Goal: Task Accomplishment & Management: Complete application form

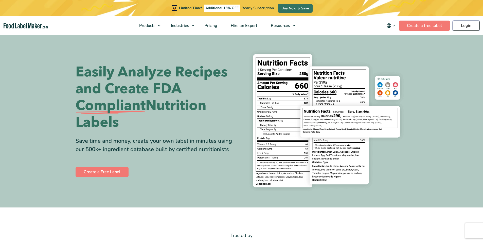
click at [463, 25] on link "Login" at bounding box center [466, 26] width 27 height 10
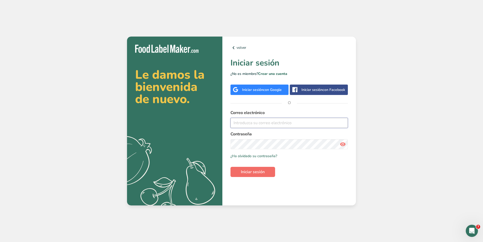
type input "[PERSON_NAME][EMAIL_ADDRESS][PERSON_NAME][DOMAIN_NAME]"
click at [243, 174] on span "Iniciar sesión" at bounding box center [253, 172] width 24 height 6
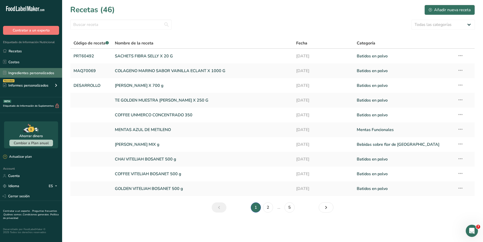
click at [13, 73] on link "Ingredientes personalizados" at bounding box center [31, 73] width 62 height 10
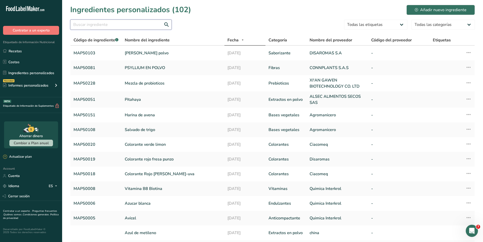
click at [91, 26] on input "text" at bounding box center [120, 25] width 101 height 10
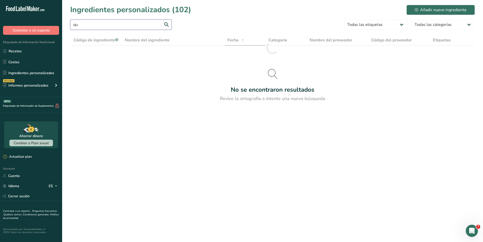
type input "q"
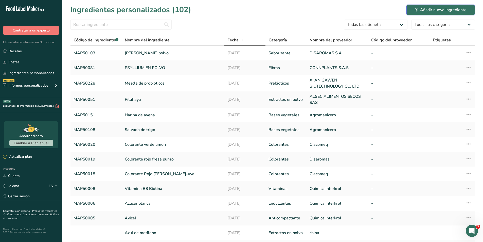
click at [447, 10] on div "Añadir nuevo ingrediente" at bounding box center [441, 10] width 52 height 6
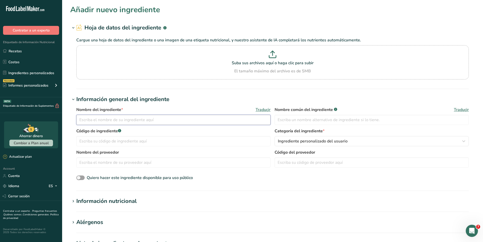
click at [137, 118] on input "text" at bounding box center [173, 120] width 194 height 10
type input "Harina de quinua"
click at [276, 62] on p "Suba sus archivos aquí o haga clic para subir" at bounding box center [273, 63] width 390 height 6
click at [276, 62] on input "Suba sus archivos aquí o haga clic para subir El tamaño máximo del archivo es d…" at bounding box center [272, 62] width 392 height 34
type input "C:\fakepath\Captura de pantalla [DATE] 133421.png"
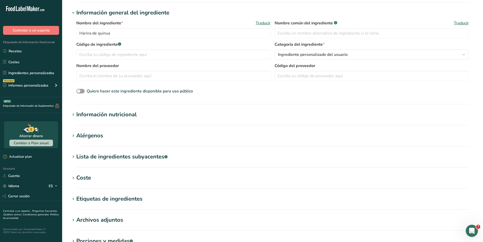
scroll to position [76, 0]
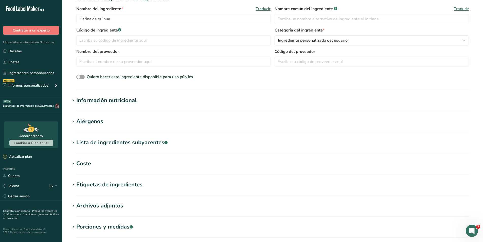
click at [113, 158] on section "Añadir nuevo ingrediente Hoja de datos del ingrediente .a-a{fill:#347362;}.b-a{…" at bounding box center [272, 103] width 421 height 358
click at [86, 164] on div "Coste" at bounding box center [83, 163] width 15 height 8
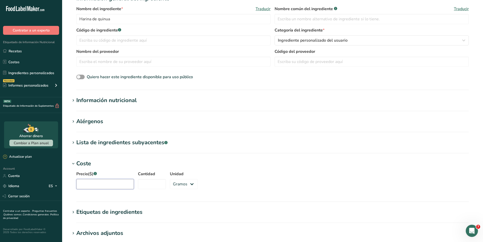
click at [93, 181] on input "Precio($) .a-a{fill:#347362;}.b-a{fill:#fff;}" at bounding box center [105, 184] width 58 height 10
type input "19900"
click at [139, 186] on input "Cantidad" at bounding box center [152, 184] width 28 height 10
type input "1"
click at [188, 186] on select "Gramos kg mg mcg libras onza" at bounding box center [184, 184] width 28 height 10
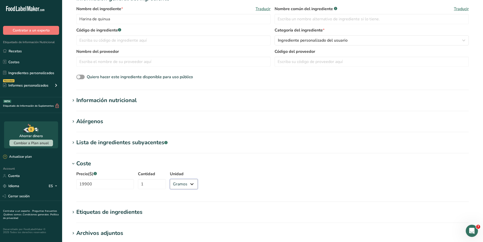
select select "1"
click at [170, 179] on select "Gramos kg mg mcg libras onza" at bounding box center [184, 184] width 28 height 10
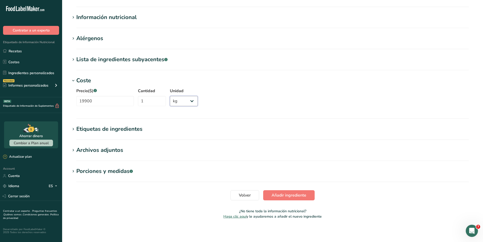
scroll to position [160, 0]
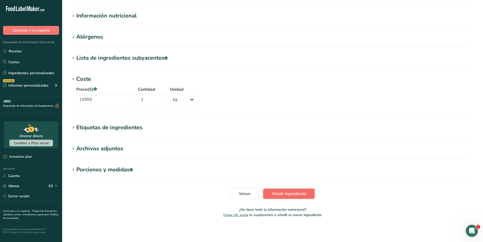
click at [298, 192] on span "Añadir ingrediente" at bounding box center [289, 193] width 35 height 6
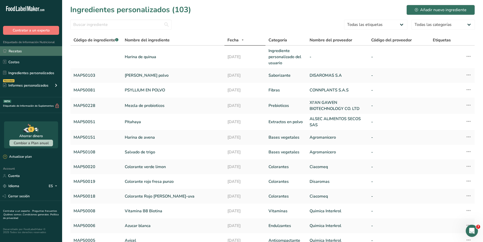
click at [22, 54] on link "Recetas" at bounding box center [31, 51] width 62 height 10
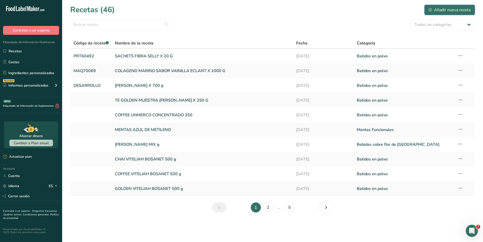
click at [434, 6] on button "Añadir nueva receta" at bounding box center [449, 10] width 50 height 10
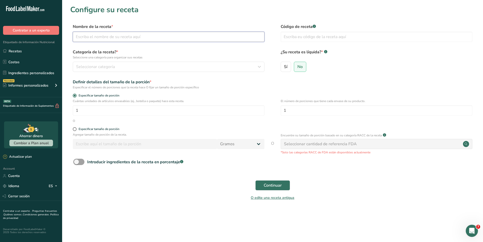
click at [128, 34] on input "text" at bounding box center [169, 37] width 192 height 10
type input "MACA ECLANT 1000 g"
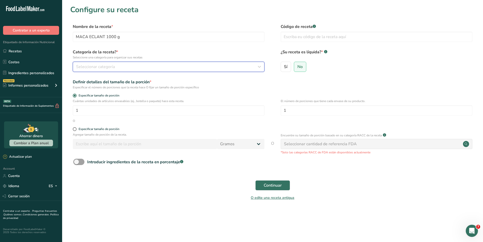
click at [134, 66] on div "Seleccionar categoría" at bounding box center [167, 67] width 182 height 6
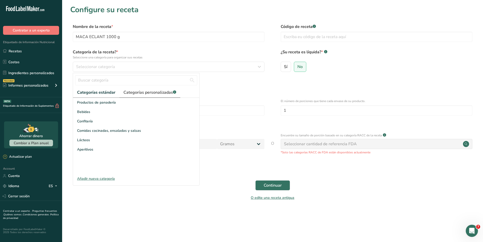
click at [132, 92] on span "Categorías personalizadas .a-a{fill:#347362;}.b-a{fill:#fff;}" at bounding box center [149, 92] width 53 height 6
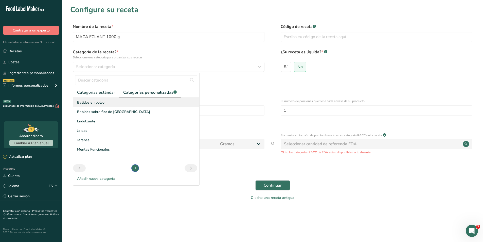
click at [103, 103] on span "Batidos en polvo" at bounding box center [90, 102] width 27 height 5
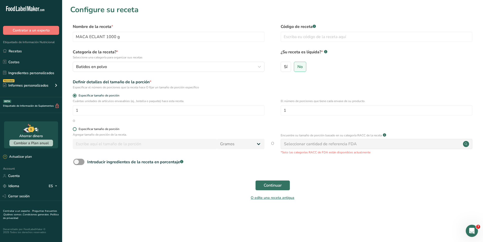
click at [75, 129] on span at bounding box center [75, 129] width 4 height 4
click at [75, 129] on input "Especificar tamaño de porción" at bounding box center [74, 128] width 3 height 3
radio input "true"
radio input "false"
click at [101, 145] on input "number" at bounding box center [145, 144] width 144 height 10
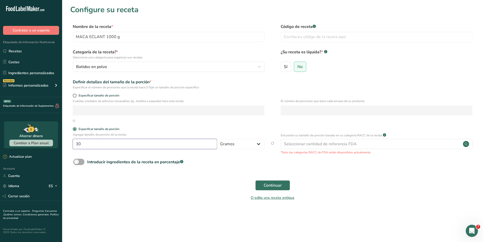
type input "30"
click at [81, 163] on span at bounding box center [78, 161] width 11 height 6
click at [77, 163] on input "Introducir ingredientes de la receta en porcentaje .a-a{fill:#347362;}.b-a{fill…" at bounding box center [74, 161] width 3 height 3
checkbox input "true"
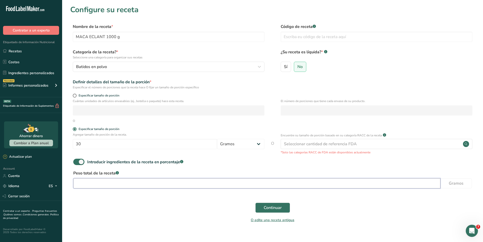
click at [86, 184] on input "number" at bounding box center [256, 183] width 367 height 10
type input "700"
click at [273, 208] on span "Continuar" at bounding box center [273, 207] width 18 height 6
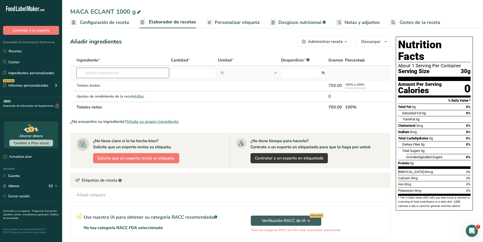
click at [108, 71] on input "text" at bounding box center [123, 73] width 92 height 10
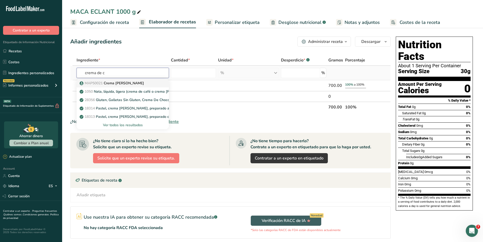
type input "crema de c"
click at [109, 82] on p "MAP50021 Crema [PERSON_NAME]" at bounding box center [112, 82] width 63 height 5
type input "Crema [PERSON_NAME]"
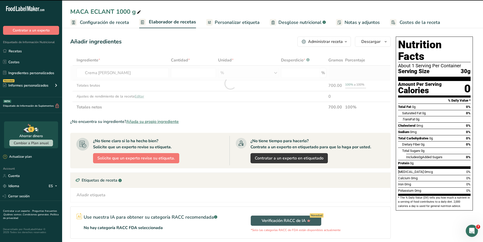
type input "0"
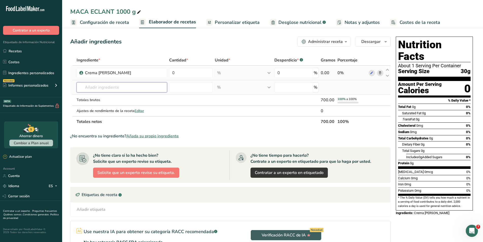
click at [125, 86] on input "text" at bounding box center [122, 87] width 91 height 10
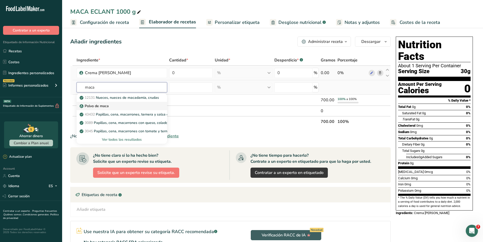
type input "maca"
click at [108, 104] on p "Polvo de maca" at bounding box center [95, 105] width 28 height 5
type input "Maca Powder"
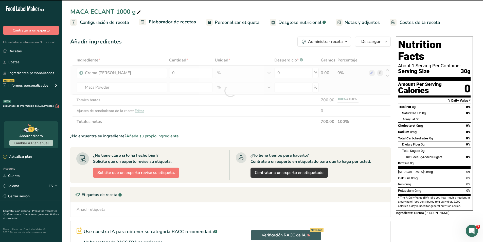
type input "0"
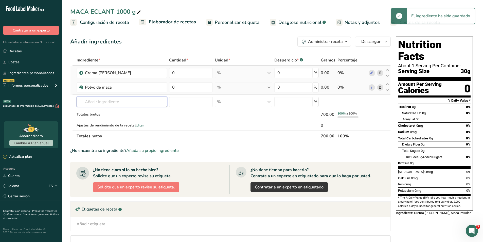
click at [108, 104] on input "text" at bounding box center [122, 102] width 91 height 10
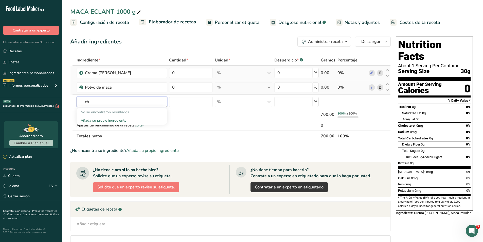
type input "c"
type input "b"
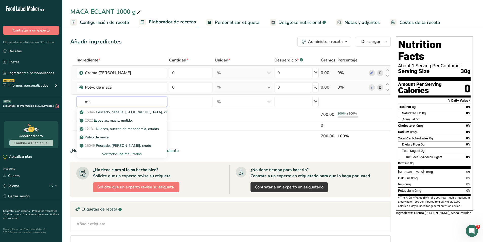
type input "m"
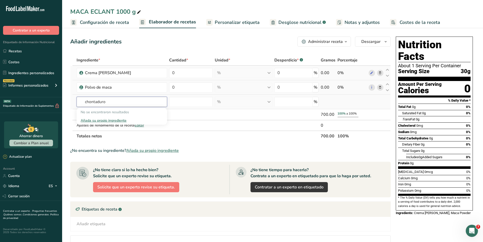
type input "chontaduro"
click at [109, 121] on div "Añada su propio ingrediente" at bounding box center [122, 120] width 82 height 5
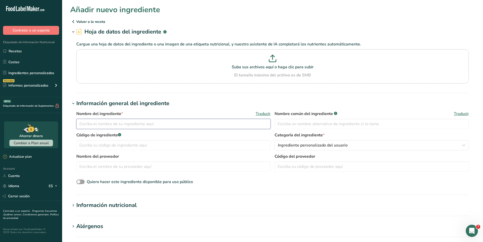
click at [109, 121] on input "text" at bounding box center [173, 124] width 194 height 10
type input "Chontaduro en polvo"
click at [273, 65] on p "Suba sus archivos aquí o haga clic para subir" at bounding box center [273, 67] width 390 height 6
click at [273, 65] on input "Suba sus archivos aquí o haga clic para subir El tamaño máximo del archivo es d…" at bounding box center [272, 66] width 392 height 34
type input "C:\fakepath\Captura de pantalla [DATE] 133421.png"
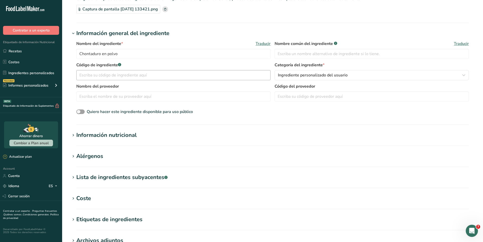
scroll to position [51, 0]
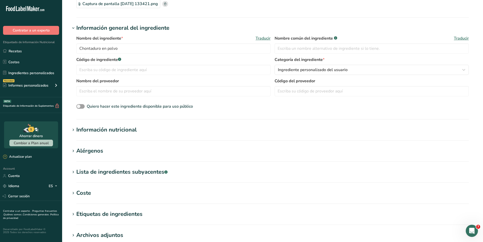
click at [73, 193] on icon at bounding box center [73, 192] width 5 height 7
click at [92, 213] on input "Precio($) .a-a{fill:#347362;}.b-a{fill:#fff;}" at bounding box center [105, 213] width 58 height 10
type input "55000"
click at [151, 213] on input "Cantidad" at bounding box center [152, 213] width 28 height 10
type input "1"
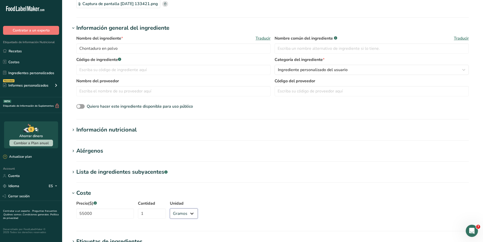
click at [181, 214] on select "Gramos kg mg mcg libras onza" at bounding box center [184, 213] width 28 height 10
select select "1"
click at [170, 208] on select "Gramos kg mg mcg libras onza" at bounding box center [184, 213] width 28 height 10
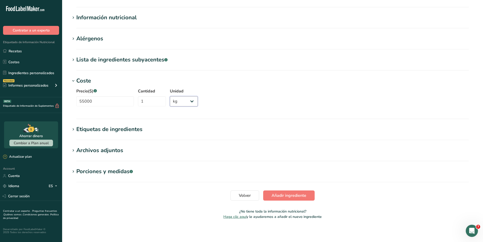
scroll to position [165, 0]
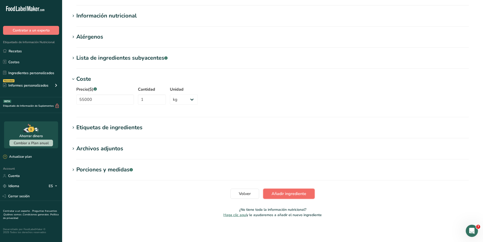
click at [279, 191] on span "Añadir ingrediente" at bounding box center [289, 193] width 35 height 6
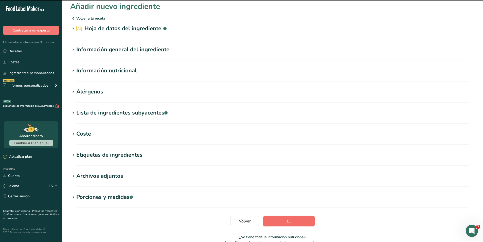
scroll to position [0, 0]
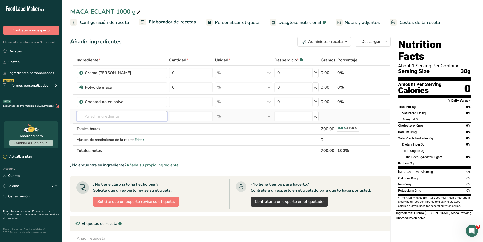
click at [108, 120] on input "text" at bounding box center [122, 116] width 91 height 10
type input "borojo"
click at [107, 135] on div "Añada su propio ingrediente" at bounding box center [122, 134] width 82 height 5
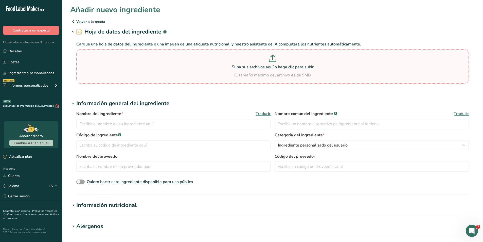
click at [229, 64] on p "Suba sus archivos aquí o haga clic para subir" at bounding box center [273, 67] width 390 height 6
click at [229, 64] on input "Suba sus archivos aquí o haga clic para subir El tamaño máximo del archivo es d…" at bounding box center [272, 66] width 392 height 34
type input "C:\fakepath\Captura de pantalla [DATE] 133421.png"
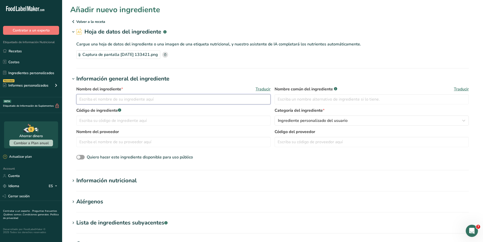
click at [151, 99] on input "text" at bounding box center [173, 99] width 194 height 10
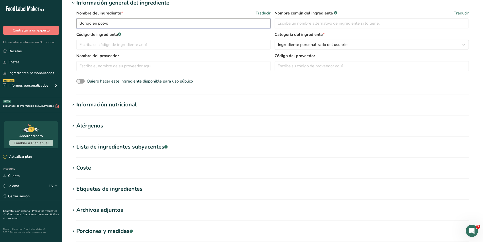
scroll to position [76, 0]
type input "Borojo en polvo"
click at [78, 169] on div "Coste" at bounding box center [83, 167] width 15 height 8
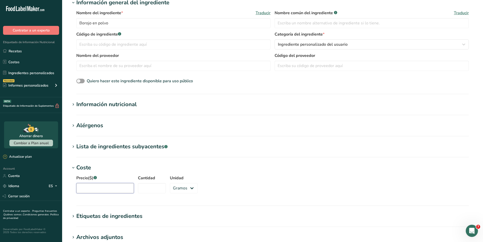
click at [87, 187] on input "Precio($) .a-a{fill:#347362;}.b-a{fill:#fff;}" at bounding box center [105, 188] width 58 height 10
type input "66000"
click at [133, 191] on div "Precio($) .a-a{fill:#347362;}.b-a{fill:#fff;} 66000 Cantidad Unidad Gramos kg m…" at bounding box center [272, 185] width 405 height 27
click at [140, 191] on input "Cantidad" at bounding box center [152, 188] width 28 height 10
type input "1"
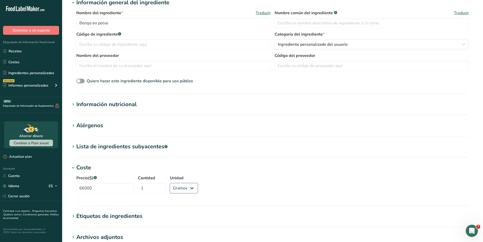
click at [172, 192] on select "Gramos kg mg mcg libras onza" at bounding box center [184, 188] width 28 height 10
select select "1"
click at [170, 183] on select "Gramos kg mg mcg libras onza" at bounding box center [184, 188] width 28 height 10
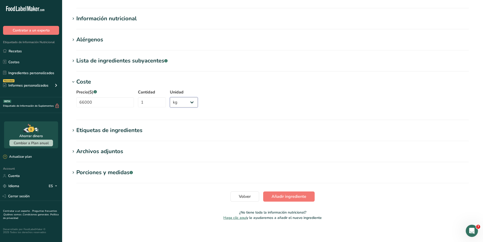
scroll to position [165, 0]
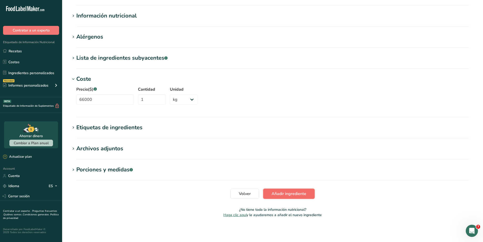
click at [291, 193] on span "Añadir ingrediente" at bounding box center [289, 193] width 35 height 6
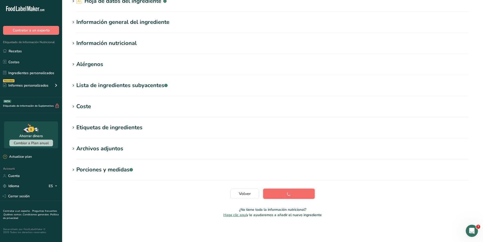
scroll to position [31, 0]
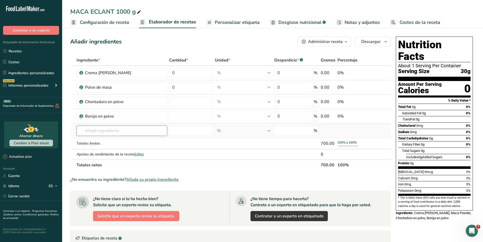
click at [115, 128] on input "text" at bounding box center [122, 130] width 91 height 10
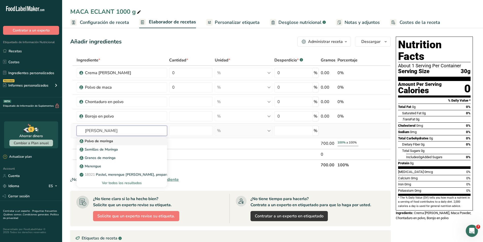
type input "[PERSON_NAME]"
click at [105, 140] on p "Polvo de moringa" at bounding box center [97, 140] width 32 height 5
type input "Moringa Powder"
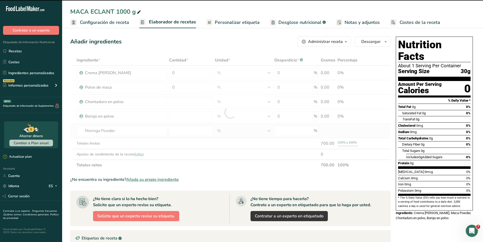
type input "0"
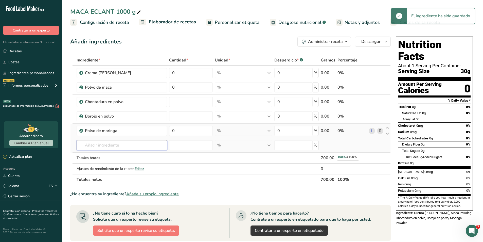
click at [105, 144] on input "text" at bounding box center [122, 145] width 91 height 10
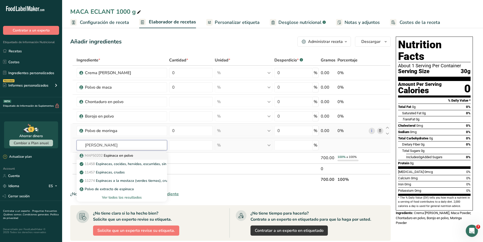
type input "[PERSON_NAME]"
click at [104, 152] on link "MAP50202 [GEOGRAPHIC_DATA] en polvo" at bounding box center [122, 155] width 91 height 8
type input "Espinaca en polvo"
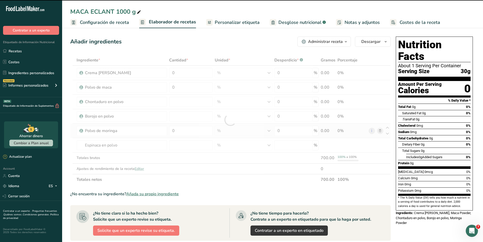
type input "0"
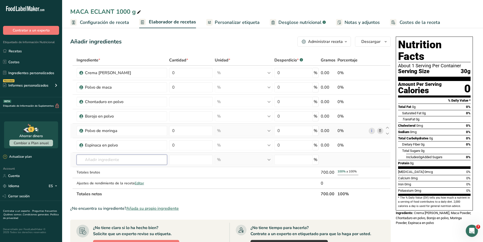
click at [146, 160] on input "text" at bounding box center [122, 159] width 91 height 10
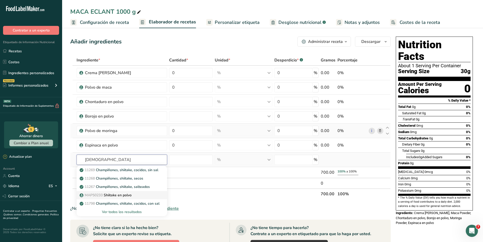
type input "[DEMOGRAPHIC_DATA]"
click at [131, 193] on p "MAP50233 Shiitake en polvo" at bounding box center [106, 194] width 51 height 5
type input "Shiitake en polvo"
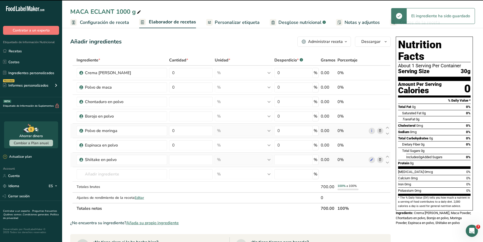
type input "0"
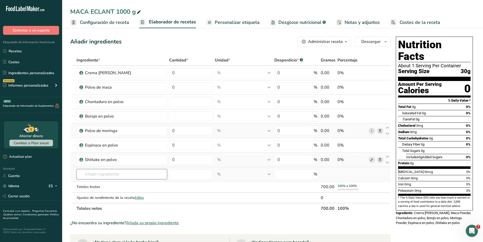
click at [88, 174] on input "text" at bounding box center [122, 174] width 91 height 10
type input "o"
type input "j"
type input "ganoderma"
click at [119, 186] on p "MAP50036 Betaglucanos de Ganoderma lucidum extracto" at bounding box center [130, 184] width 99 height 5
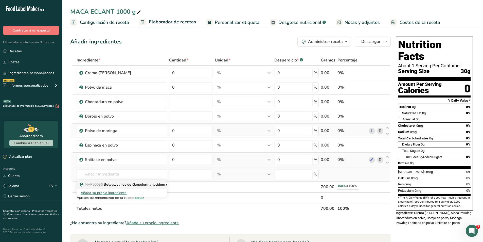
type input "Betaglucanos de Ganoderma lucidum extracto"
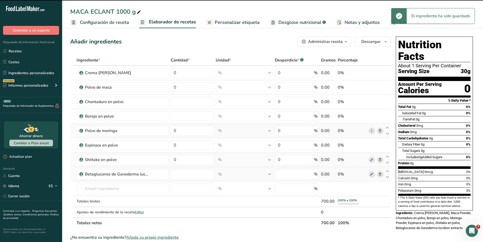
type input "0"
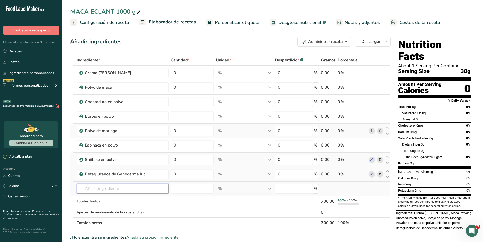
click at [93, 191] on input "text" at bounding box center [123, 188] width 92 height 10
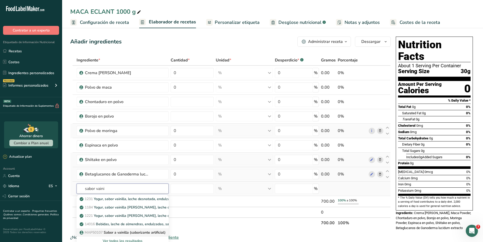
type input "sabor vaini"
click at [92, 231] on span "MAP50107" at bounding box center [94, 232] width 18 height 5
type input "Sabor a vainilla (saborizante artificial)"
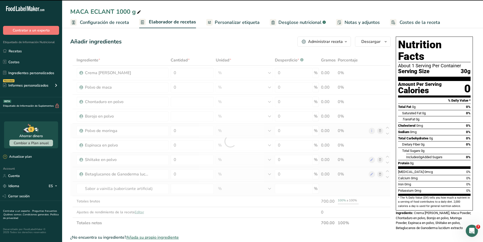
type input "0"
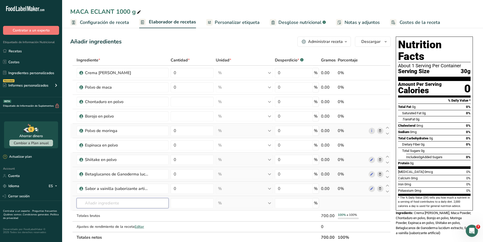
click at [85, 205] on input "text" at bounding box center [123, 203] width 92 height 10
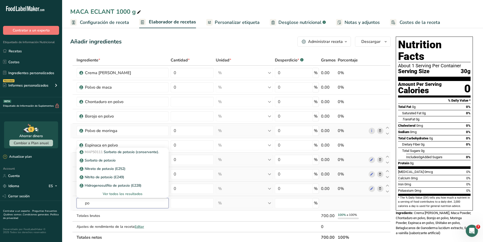
type input "p"
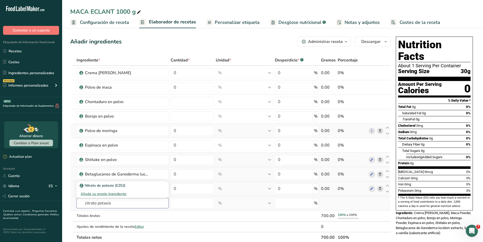
type input "citrato potasio"
click at [89, 194] on div "Añada su propio ingrediente" at bounding box center [123, 193] width 84 height 5
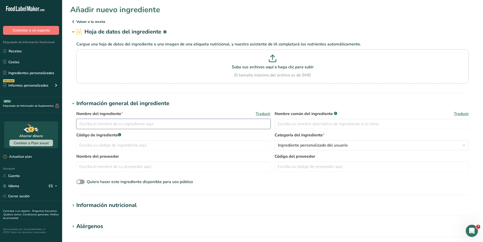
click at [100, 126] on input "text" at bounding box center [173, 124] width 194 height 10
type input "Citrato potasio"
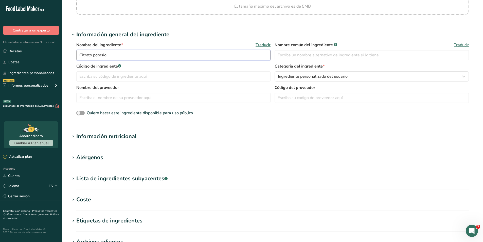
scroll to position [76, 0]
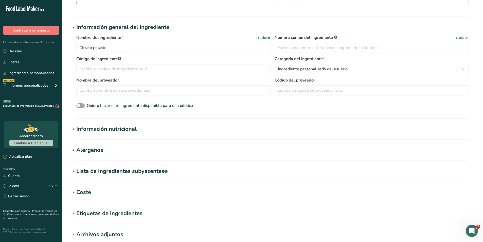
click at [94, 189] on h1 "Coste" at bounding box center [272, 192] width 405 height 8
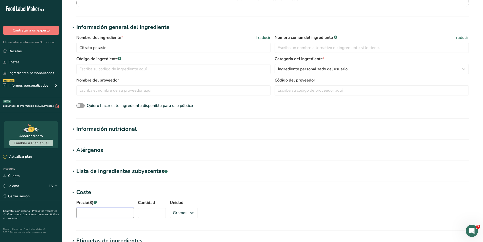
click at [96, 213] on input "Precio($) .a-a{fill:#347362;}.b-a{fill:#fff;}" at bounding box center [105, 212] width 58 height 10
type input "15000"
click at [145, 214] on input "Cantidad" at bounding box center [152, 212] width 28 height 10
type input "1"
click at [181, 213] on select "Gramos kg mg mcg libras onza" at bounding box center [184, 212] width 28 height 10
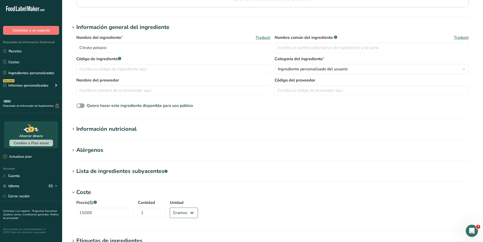
select select "1"
click at [170, 207] on select "Gramos kg mg mcg libras onza" at bounding box center [184, 212] width 28 height 10
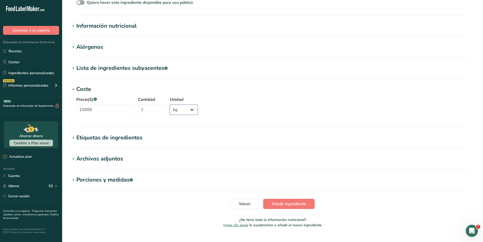
scroll to position [189, 0]
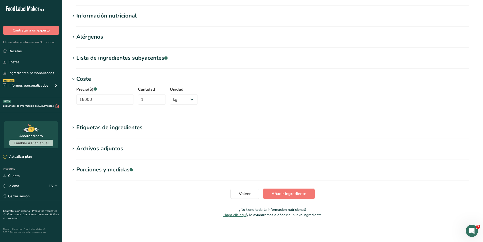
click at [272, 190] on button "Añadir ingrediente" at bounding box center [288, 193] width 51 height 10
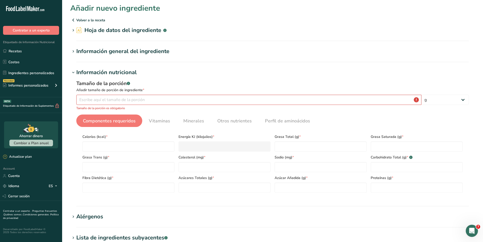
scroll to position [0, 0]
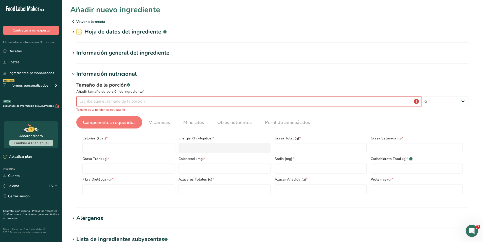
click at [164, 100] on input "number" at bounding box center [248, 101] width 345 height 10
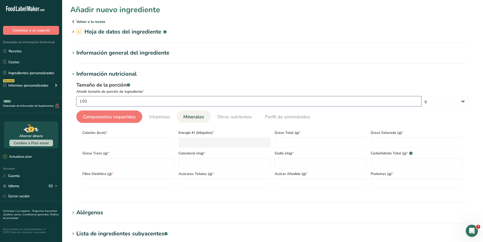
type input "100"
click at [190, 121] on link "Minerales" at bounding box center [193, 116] width 25 height 13
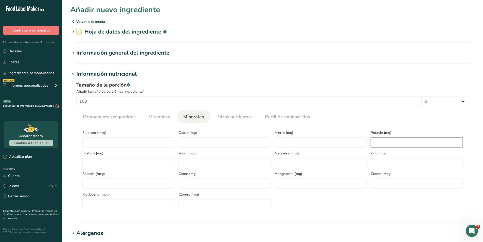
click at [388, 144] on input "number" at bounding box center [417, 142] width 92 height 10
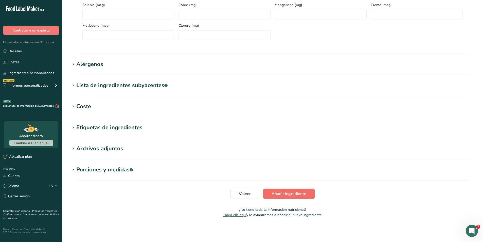
type input "500"
click at [296, 196] on span "Añadir ingrediente" at bounding box center [289, 193] width 35 height 6
click at [297, 197] on button "Añadir ingrediente" at bounding box center [288, 193] width 51 height 10
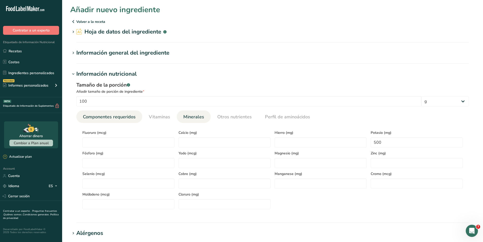
click at [97, 118] on span "Componentes requeridos" at bounding box center [109, 116] width 53 height 7
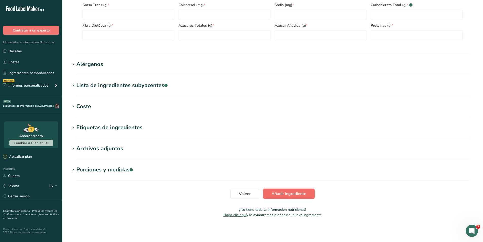
click at [278, 192] on span "Añadir ingrediente" at bounding box center [289, 193] width 35 height 6
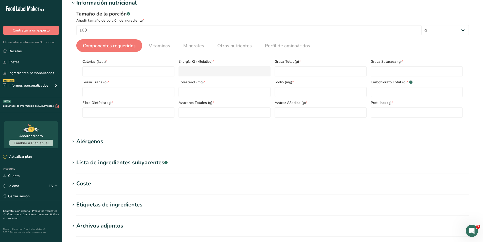
scroll to position [70, 0]
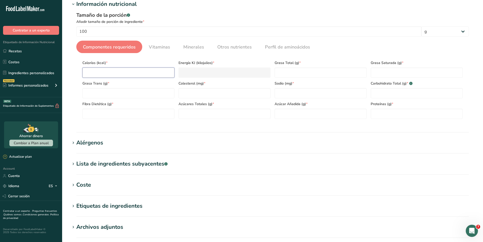
click at [124, 75] on input "number" at bounding box center [128, 72] width 92 height 10
type input "0"
type KJ "0"
type input "0"
click at [305, 73] on Fat "number" at bounding box center [321, 72] width 92 height 10
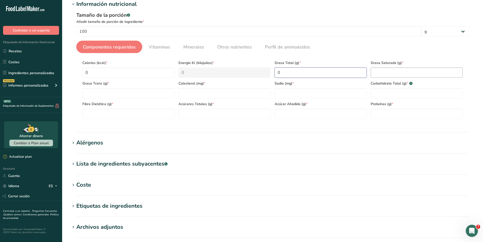
type Fat "0"
click at [399, 74] on Fat "number" at bounding box center [417, 72] width 92 height 10
type Fat "0"
click at [125, 96] on Fat "number" at bounding box center [128, 93] width 92 height 10
type Fat "0"
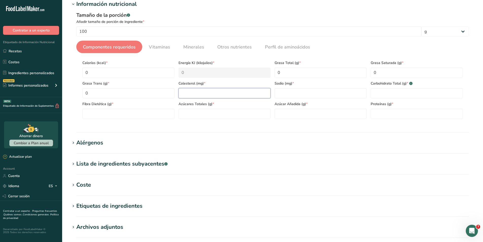
click at [206, 95] on input "number" at bounding box center [224, 93] width 92 height 10
type input "0"
click at [284, 93] on input "number" at bounding box center [321, 93] width 92 height 10
type input "0"
click at [417, 95] on Carbohydrates "number" at bounding box center [417, 93] width 92 height 10
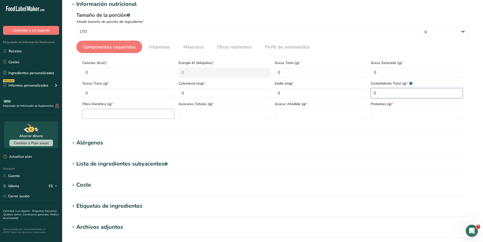
type Carbohydrates "0"
click at [153, 110] on Fiber "number" at bounding box center [128, 114] width 92 height 10
type Fiber "0"
click at [208, 111] on Sugars "number" at bounding box center [224, 114] width 92 height 10
type Sugars "0"
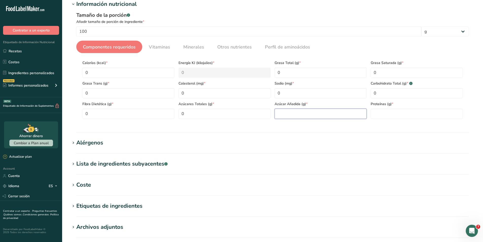
click at [289, 115] on Sugars "number" at bounding box center [321, 114] width 92 height 10
type Sugars "0"
click at [379, 113] on input "number" at bounding box center [417, 114] width 92 height 10
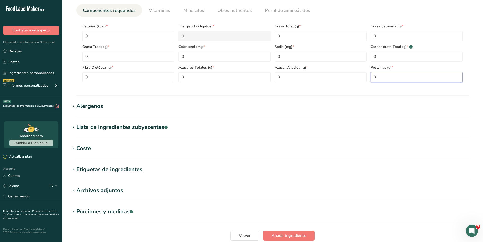
scroll to position [148, 0]
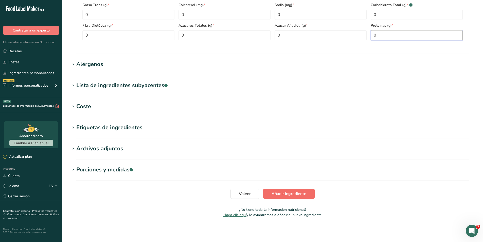
type input "0"
click at [278, 194] on span "Añadir ingrediente" at bounding box center [289, 193] width 35 height 6
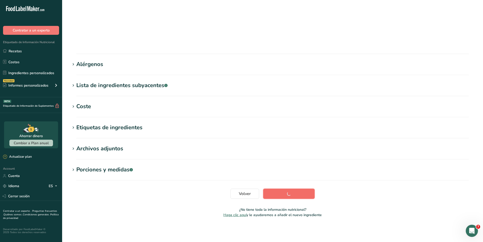
scroll to position [31, 0]
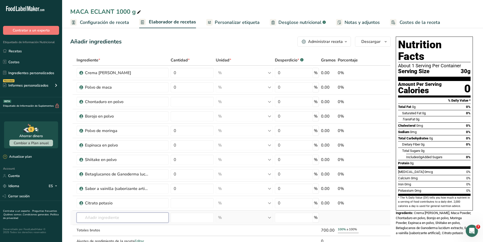
click at [135, 218] on input "text" at bounding box center [123, 217] width 92 height 10
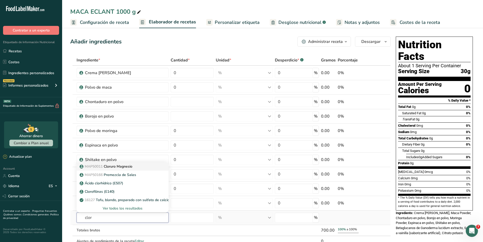
type input "clor"
click at [131, 166] on p "MAP50011 Cloruro Magnesio" at bounding box center [107, 166] width 52 height 5
type input "Cloruro Magnesio"
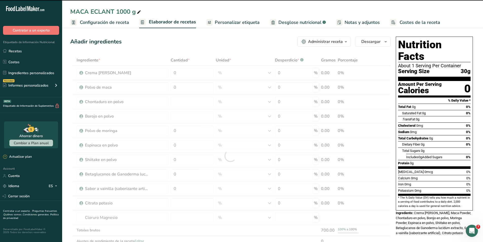
type input "0"
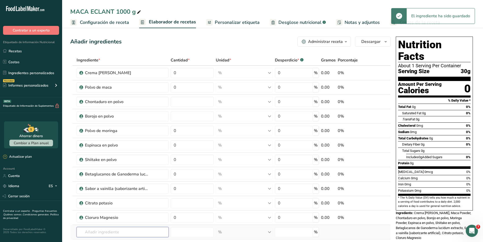
click at [107, 229] on input "text" at bounding box center [123, 232] width 92 height 10
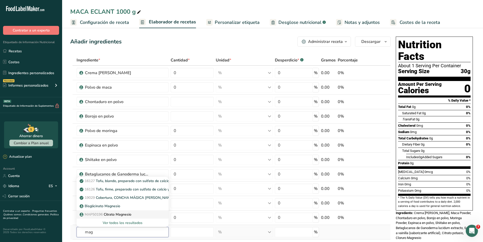
type input "mag"
click at [124, 212] on p "MAP50196 Citrato Magnesio" at bounding box center [106, 213] width 51 height 5
type input "Citrato Magnesio"
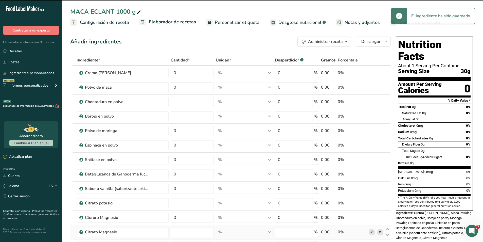
type input "0"
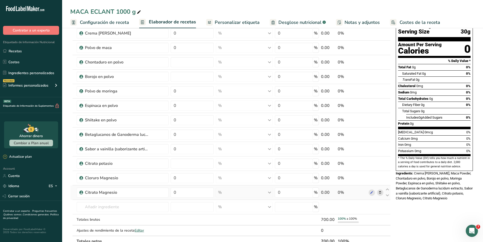
scroll to position [101, 0]
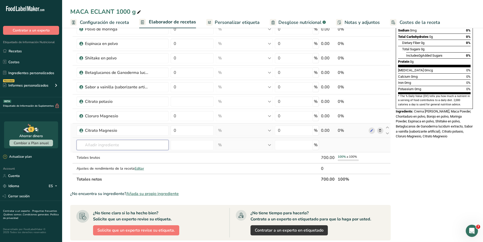
click at [114, 147] on input "text" at bounding box center [123, 145] width 92 height 10
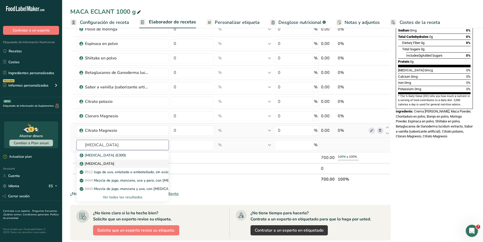
type input "[MEDICAL_DATA]"
click at [105, 163] on p "[MEDICAL_DATA]" at bounding box center [98, 163] width 34 height 5
type input "[MEDICAL_DATA]"
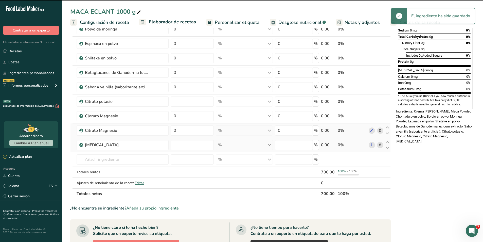
type input "0"
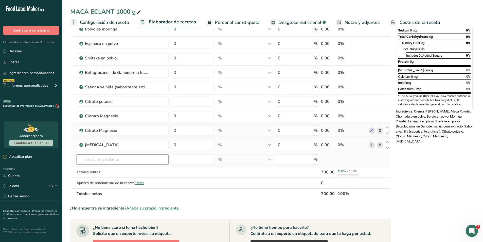
click at [113, 162] on input "text" at bounding box center [123, 159] width 92 height 10
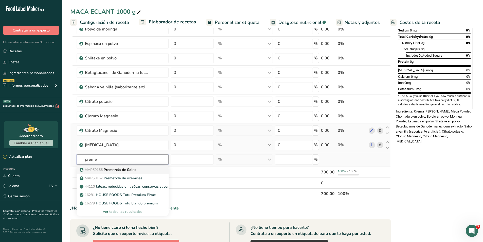
type input "preme"
click at [112, 167] on p "MAP50166 Premezcla de Sales" at bounding box center [109, 169] width 56 height 5
type input "Premezcla de Sales"
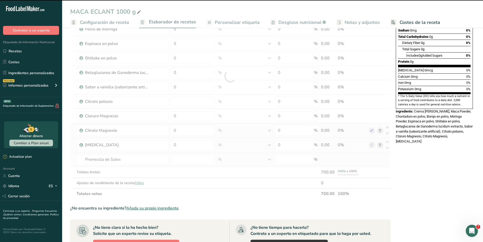
type input "0"
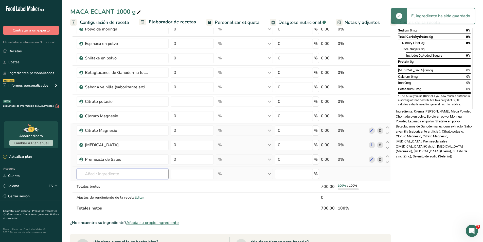
click at [111, 174] on input "text" at bounding box center [123, 174] width 92 height 10
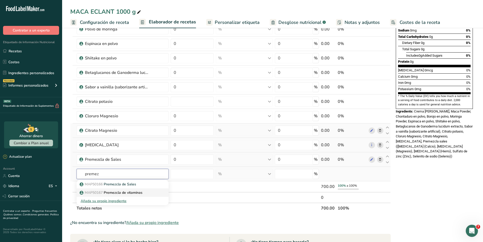
type input "premez"
click at [112, 188] on link "MAP50167 Premezcla de vitaminas" at bounding box center [123, 192] width 92 height 8
type input "Premezcla de vitaminas"
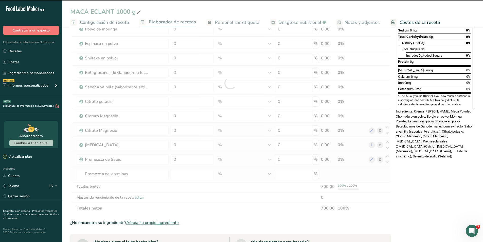
type input "0"
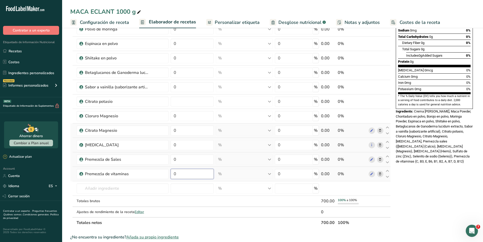
click at [177, 176] on input "0" at bounding box center [192, 174] width 43 height 10
type input "0.33"
click at [180, 161] on div "Ingrediente * Cantidad * Unidad * Desperdicio * .a-a{fill:#347362;}.b-a{fill:#f…" at bounding box center [230, 90] width 320 height 274
type input "0.33"
click at [439, 190] on div "Nutrition Facts About 1 Serving Per Container Serving Size 30g Amount Per Servi…" at bounding box center [434, 163] width 81 height 460
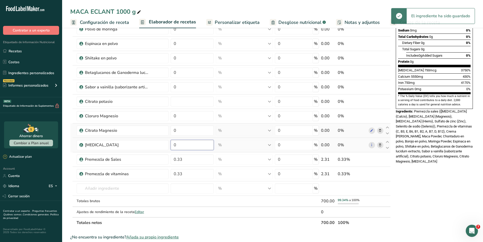
click at [184, 146] on input "0" at bounding box center [192, 145] width 43 height 10
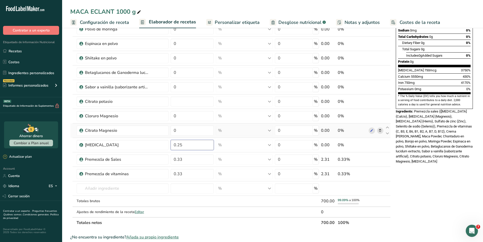
type input "0.25"
click at [432, 206] on div "Nutrition Facts About 1 Serving Per Container Serving Size 30g Amount Per Servi…" at bounding box center [434, 163] width 81 height 460
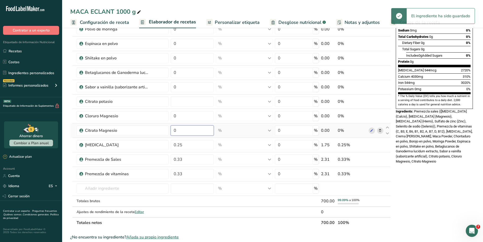
click at [185, 132] on input "0" at bounding box center [192, 130] width 43 height 10
type input "0.25"
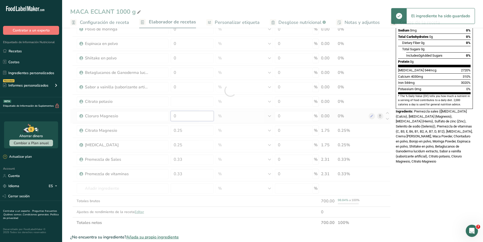
click at [183, 116] on div "Ingrediente * Cantidad * Unidad * Desperdicio * .a-a{fill:#347362;}.b-a{fill:#f…" at bounding box center [230, 90] width 320 height 274
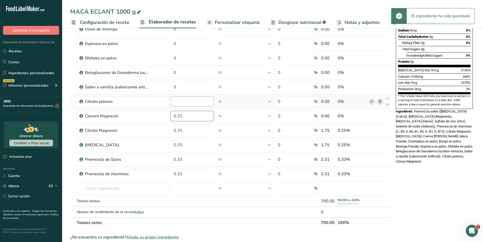
type input "0.25"
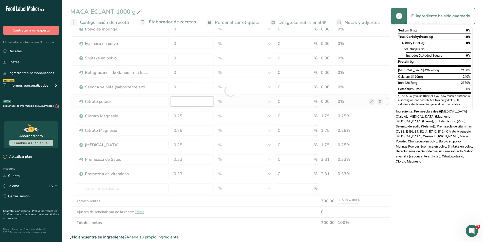
click at [182, 105] on div "Ingrediente * Cantidad * Unidad * Desperdicio * .a-a{fill:#347362;}.b-a{fill:#f…" at bounding box center [230, 90] width 320 height 274
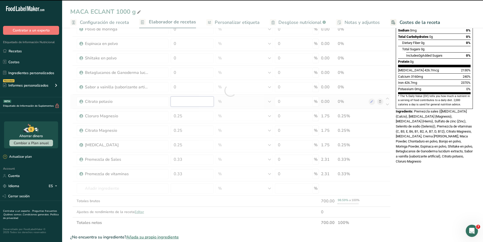
type input "0"
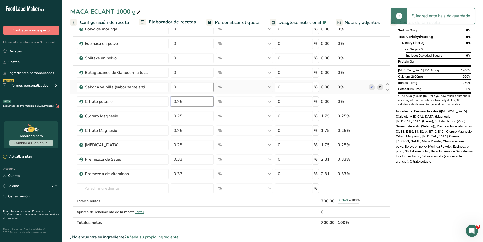
type input "0.25"
click at [184, 87] on div "Ingrediente * Cantidad * Unidad * Desperdicio * .a-a{fill:#347362;}.b-a{fill:#f…" at bounding box center [230, 90] width 320 height 274
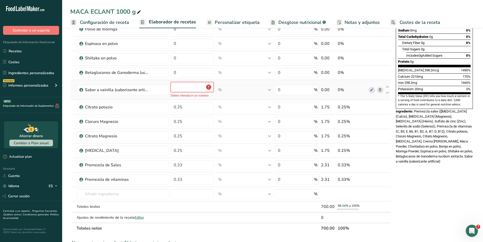
type input "0"
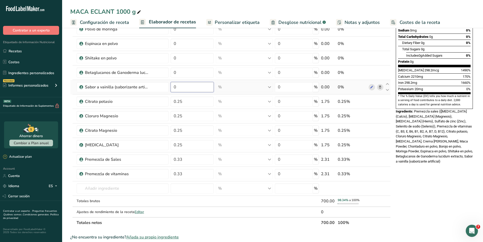
type input "6"
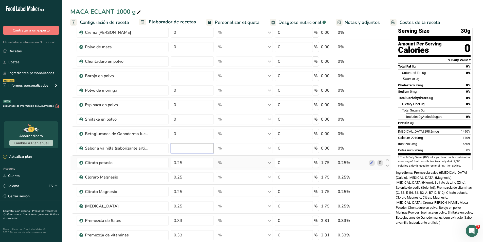
scroll to position [25, 0]
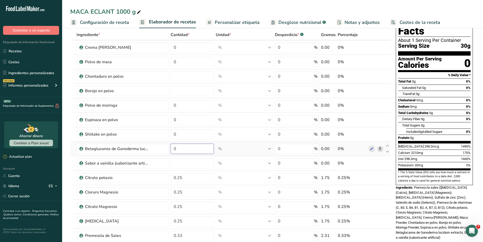
type input "0"
click at [185, 150] on div "Ingrediente * Cantidad * Unidad * Desperdicio * .a-a{fill:#347362;}.b-a{fill:#f…" at bounding box center [230, 166] width 320 height 274
type input "2"
type input "0"
type input "0.25"
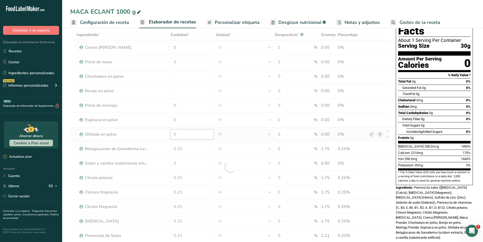
click at [184, 135] on div "Ingrediente * Cantidad * Unidad * Desperdicio * .a-a{fill:#347362;}.b-a{fill:#f…" at bounding box center [230, 166] width 320 height 274
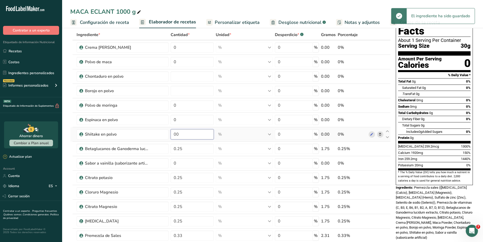
type input "0"
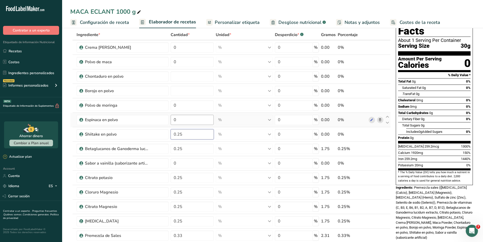
type input "0.25"
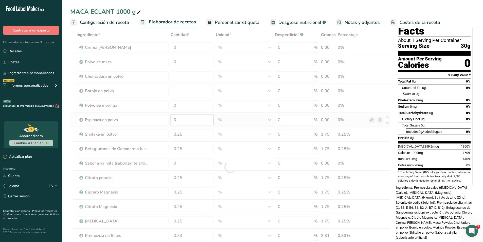
click at [183, 121] on div "Ingrediente * Cantidad * Unidad * Desperdicio * .a-a{fill:#347362;}.b-a{fill:#f…" at bounding box center [230, 166] width 320 height 274
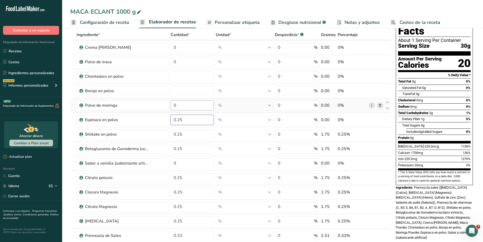
type input "0.25"
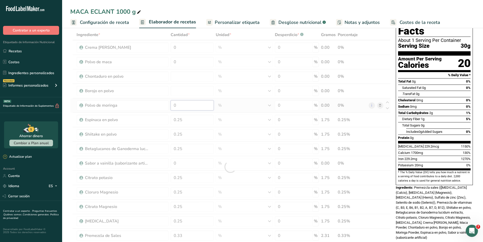
click at [182, 109] on div "Ingrediente * Cantidad * Unidad * Desperdicio * .a-a{fill:#347362;}.b-a{fill:#f…" at bounding box center [230, 166] width 320 height 274
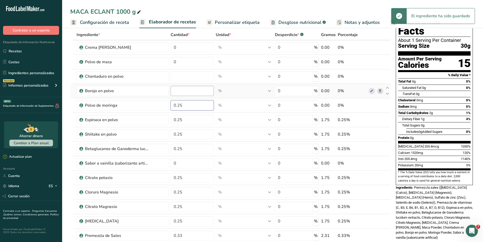
type input "0.25"
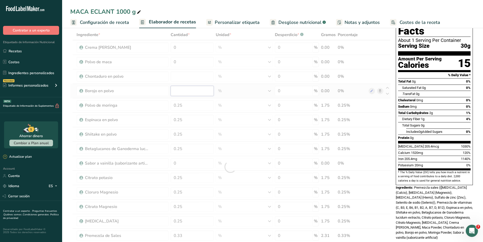
click at [181, 93] on div "Ingrediente * Cantidad * Unidad * Desperdicio * .a-a{fill:#347362;}.b-a{fill:#f…" at bounding box center [230, 166] width 320 height 274
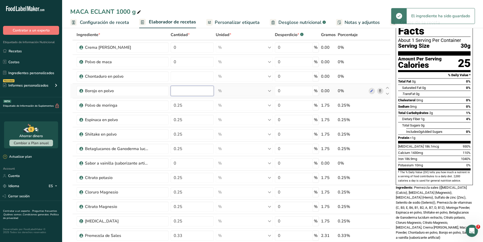
type input "0"
type input "0.25"
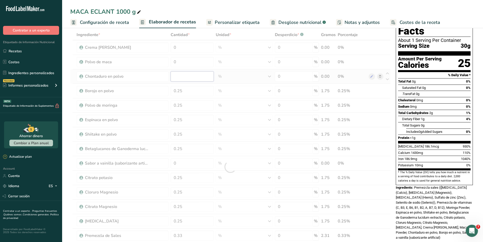
click at [177, 80] on div "Ingrediente * Cantidad * Unidad * Desperdicio * .a-a{fill:#347362;}.b-a{fill:#f…" at bounding box center [230, 166] width 320 height 274
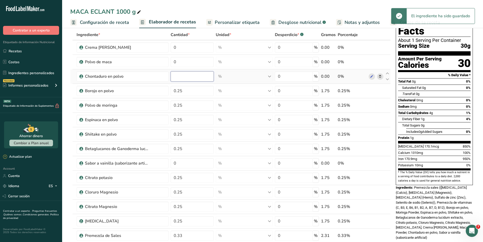
type input "0"
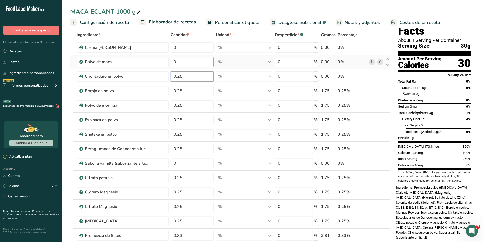
type input "0.25"
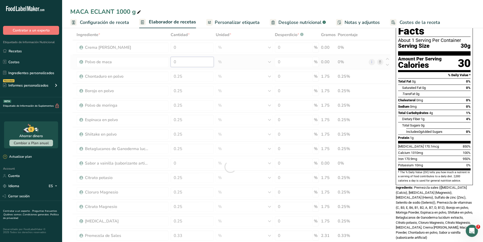
click at [179, 66] on div "Ingrediente * Cantidad * Unidad * Desperdicio * .a-a{fill:#347362;}.b-a{fill:#f…" at bounding box center [230, 166] width 320 height 274
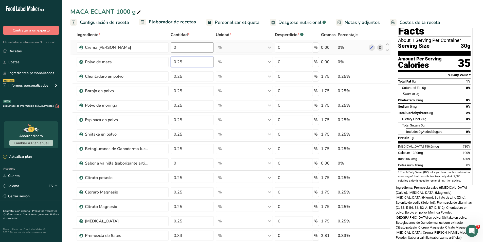
type input "0.25"
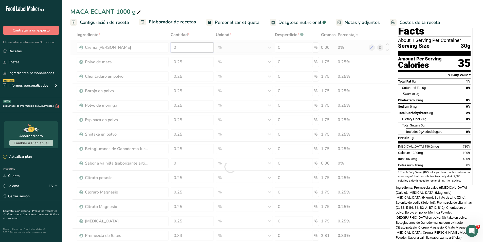
click at [181, 50] on div "Ingrediente * Cantidad * Unidad * Desperdicio * .a-a{fill:#347362;}.b-a{fill:#f…" at bounding box center [230, 166] width 320 height 274
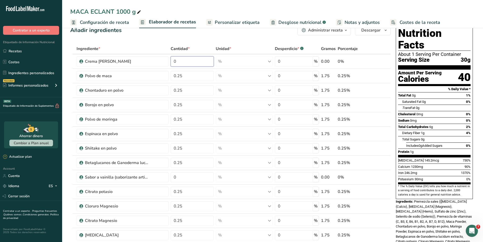
scroll to position [0, 0]
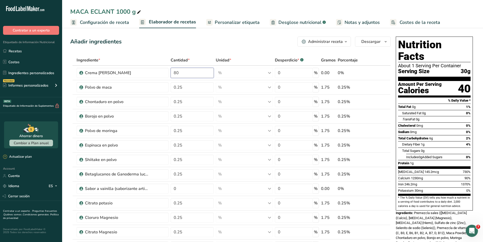
type input "80"
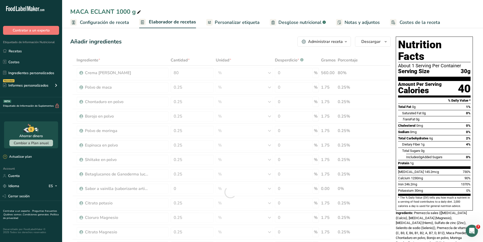
click at [235, 39] on div "Añadir ingredientes Administrar receta Eliminar receta Duplicar receta Escalar …" at bounding box center [230, 42] width 320 height 10
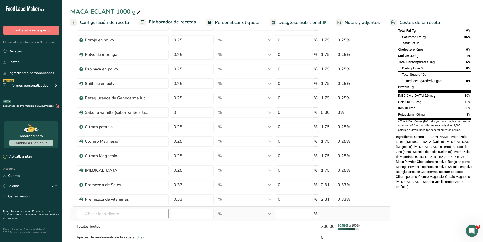
scroll to position [101, 0]
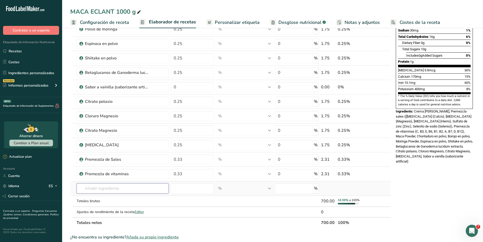
click at [111, 191] on input "text" at bounding box center [123, 188] width 92 height 10
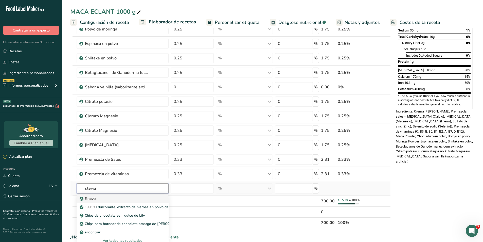
type input "stevia"
click at [103, 197] on div "Estevia" at bounding box center [119, 198] width 76 height 5
type input "Stevia"
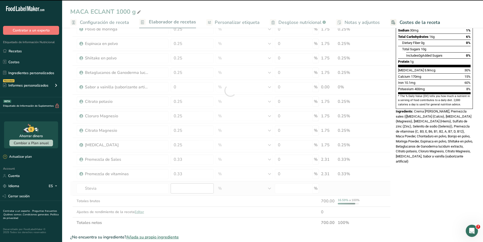
type input "0"
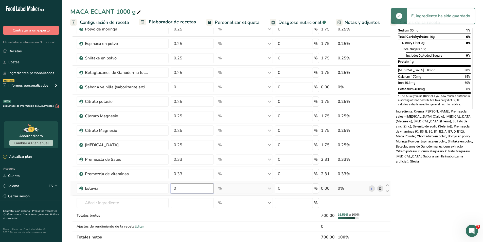
click at [181, 190] on input "0" at bounding box center [192, 188] width 43 height 10
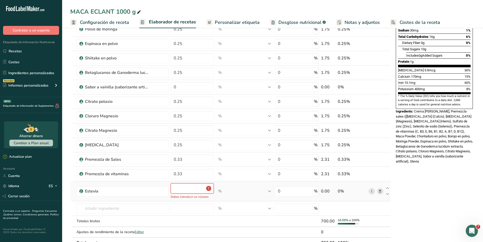
type input "0"
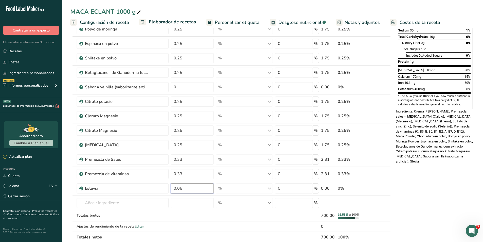
type input "0.06"
click at [456, 176] on div "Nutrition Facts 19 Servings Per Container Serving Size 30g Amount Per Serving C…" at bounding box center [434, 170] width 81 height 475
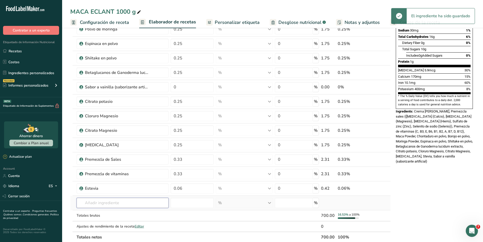
click at [147, 203] on input "text" at bounding box center [123, 202] width 92 height 10
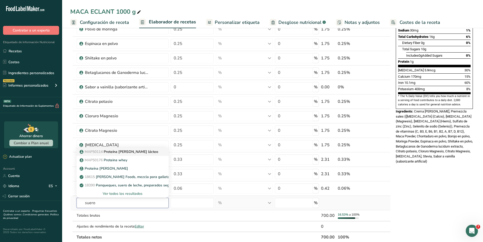
type input "suero"
click at [133, 153] on p "MAP50114 Proteína [PERSON_NAME] lácteo" at bounding box center [120, 151] width 78 height 5
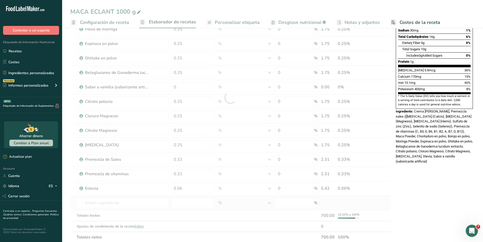
type input "Proteína [PERSON_NAME] lácteo"
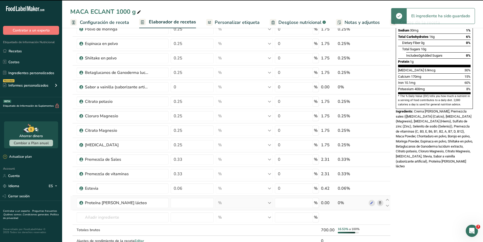
type input "0"
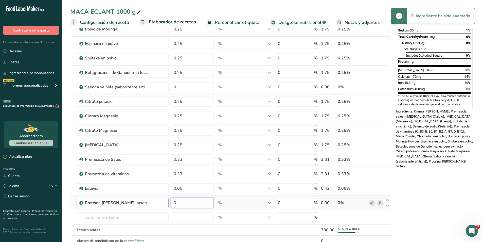
drag, startPoint x: 180, startPoint y: 202, endPoint x: 167, endPoint y: 200, distance: 13.3
click at [167, 200] on tr "Proteína [PERSON_NAME] lácteo 0 % Unidades de peso g kg mg Ver más Unidades de …" at bounding box center [230, 202] width 320 height 14
type input "16"
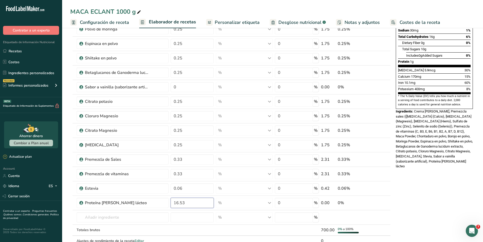
type input "16.53"
click at [465, 199] on div "Nutrition Facts 19 Servings Per Container Serving Size 30g Amount Per Serving C…" at bounding box center [434, 177] width 81 height 489
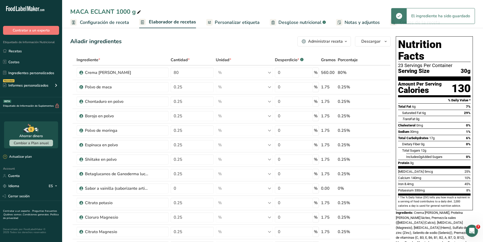
scroll to position [0, 0]
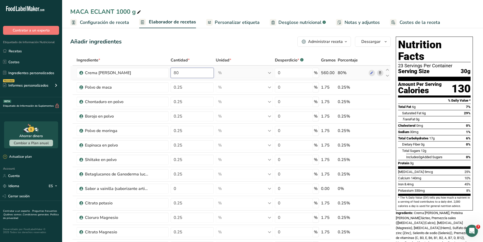
drag, startPoint x: 192, startPoint y: 75, endPoint x: 170, endPoint y: 71, distance: 22.7
click at [170, 71] on td "80" at bounding box center [192, 73] width 45 height 14
type input "5"
type input "40"
click at [233, 44] on div "Añadir ingredientes Administrar receta Eliminar receta Duplicar receta Escalar …" at bounding box center [230, 42] width 320 height 10
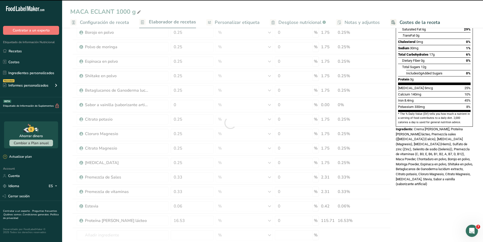
scroll to position [101, 0]
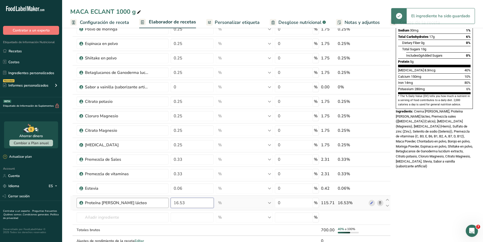
drag, startPoint x: 195, startPoint y: 201, endPoint x: 149, endPoint y: 198, distance: 46.3
click at [150, 199] on tr "Proteína [PERSON_NAME] lácteo 16.53 % Unidades de peso g kg mg Ver más Unidades…" at bounding box center [230, 202] width 320 height 14
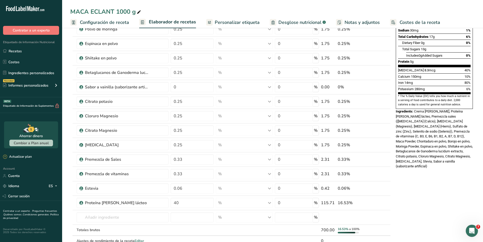
click at [449, 192] on div "Nutrition Facts 14 Servings Per Container Serving Size 30g Amount Per Serving C…" at bounding box center [434, 177] width 81 height 489
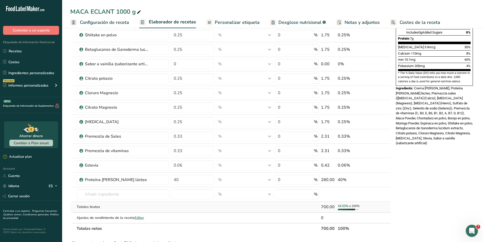
scroll to position [127, 0]
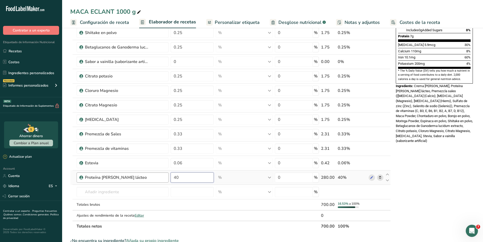
drag, startPoint x: 186, startPoint y: 177, endPoint x: 167, endPoint y: 176, distance: 19.3
click at [167, 176] on tr "Proteína [PERSON_NAME] lácteo 40 % Unidades de peso g kg mg Ver más Unidades de…" at bounding box center [230, 177] width 320 height 14
type input "5"
type input "56"
type input "56.53"
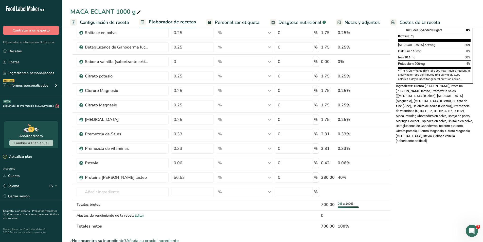
click at [459, 183] on div "Nutrition Facts 19 Servings Per Container Serving Size 30g Amount Per Serving C…" at bounding box center [434, 152] width 81 height 489
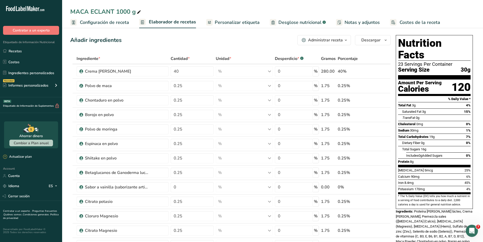
scroll to position [0, 0]
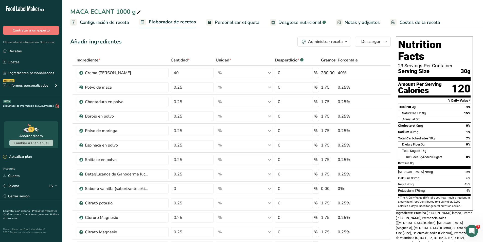
click at [414, 24] on span "Costes de la receta" at bounding box center [420, 22] width 41 height 7
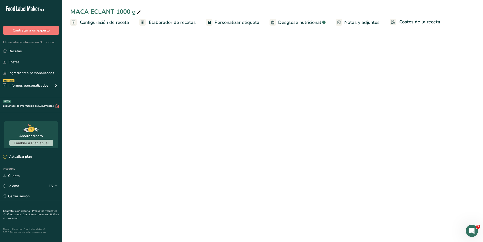
select select "1"
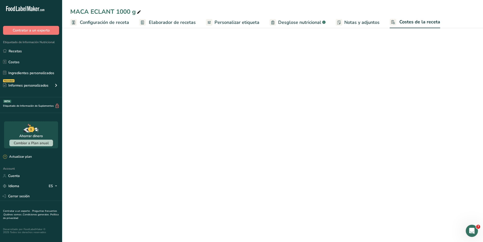
select select "1"
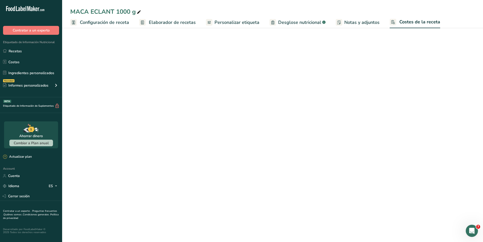
select select "1"
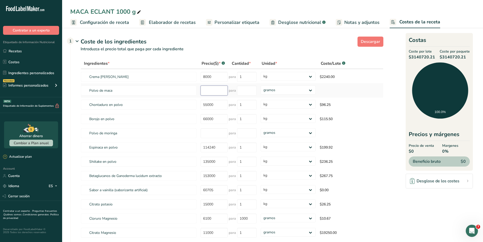
click at [207, 91] on input "number" at bounding box center [214, 90] width 27 height 10
type input "66000"
click at [194, 77] on tr "Crema [PERSON_NAME] 8000 para 1 gramos kg mg mcg libras onza $2240.00" at bounding box center [232, 76] width 302 height 14
type input "11000"
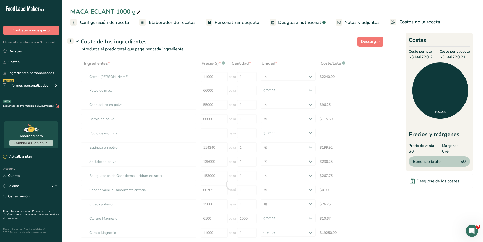
click at [219, 43] on div "Coste de los ingredientes 1" at bounding box center [232, 42] width 303 height 8
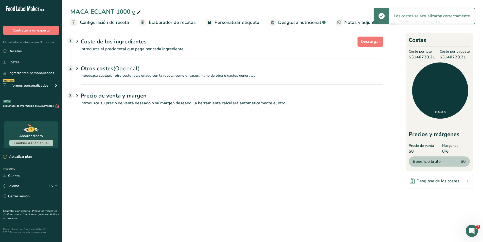
click at [168, 49] on p "Introduzca el precio total que paga por cada ingrediente" at bounding box center [226, 52] width 313 height 12
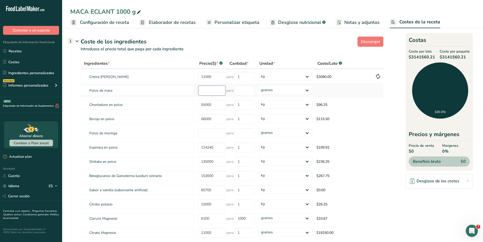
click at [206, 91] on input "number" at bounding box center [211, 90] width 27 height 10
type input "66000"
click at [238, 93] on input "number" at bounding box center [245, 90] width 20 height 10
type input "1"
click at [274, 93] on div "Ingredientes * Precio($) * .a-a{fill:#347362;}.b-a{fill:#fff;} Cantidad * Unida…" at bounding box center [232, 184] width 303 height 253
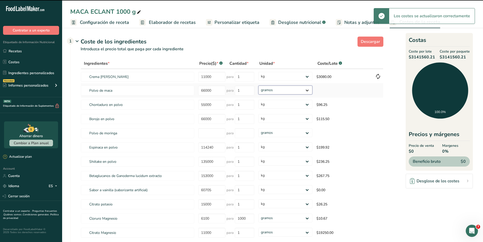
select select "1"
click at [258, 85] on select "gramos kg mg mcg libras onza" at bounding box center [285, 89] width 54 height 9
select select "1"
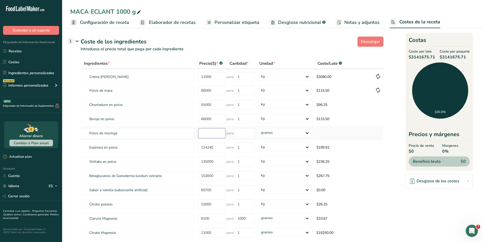
click at [203, 132] on input "number" at bounding box center [211, 133] width 27 height 10
type input "170000"
click at [239, 135] on input "number" at bounding box center [245, 133] width 20 height 10
type input "1"
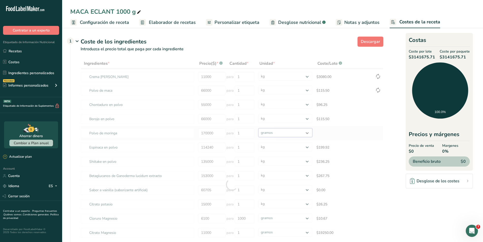
click at [272, 135] on div "Ingredientes * Precio($) * .a-a{fill:#347362;}.b-a{fill:#fff;} Cantidad * Unida…" at bounding box center [232, 184] width 303 height 253
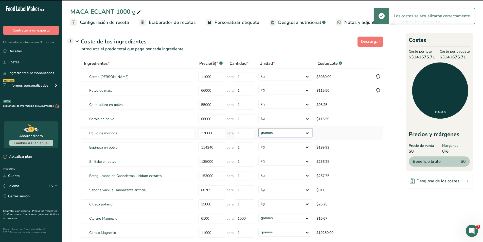
select select "1"
click at [258, 128] on select "gramos kg mg mcg libras onza" at bounding box center [285, 132] width 54 height 9
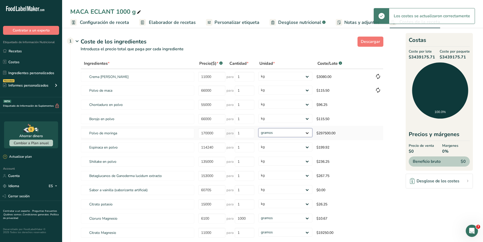
select select "1"
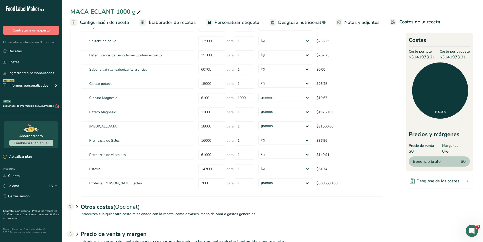
scroll to position [127, 0]
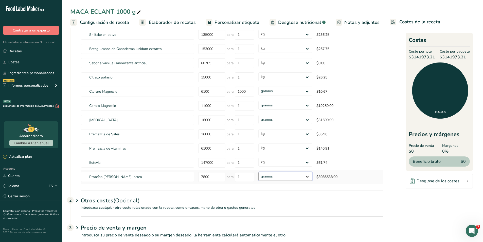
click at [283, 177] on select "gramos kg mg mcg libras onza" at bounding box center [285, 176] width 54 height 9
select select "1"
click at [258, 172] on select "gramos kg mg mcg libras onza" at bounding box center [285, 176] width 54 height 9
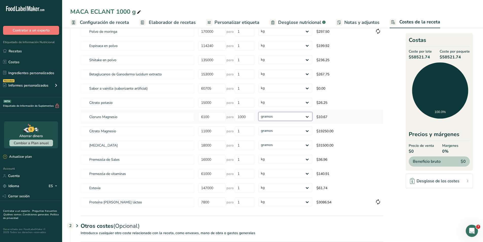
click at [298, 116] on select "gramos kg mg mcg libras onza" at bounding box center [285, 116] width 54 height 9
select select "1"
click at [258, 112] on select "gramos kg mg mcg libras onza" at bounding box center [285, 116] width 54 height 9
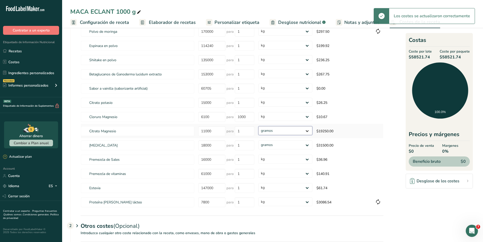
drag, startPoint x: 294, startPoint y: 120, endPoint x: 288, endPoint y: 129, distance: 10.6
click at [288, 129] on select "gramos kg mg mcg libras onza" at bounding box center [285, 130] width 54 height 9
select select "1"
click at [258, 126] on select "gramos kg mg mcg libras onza" at bounding box center [285, 130] width 54 height 9
click at [283, 145] on select "gramos kg mg mcg libras onza" at bounding box center [285, 144] width 54 height 9
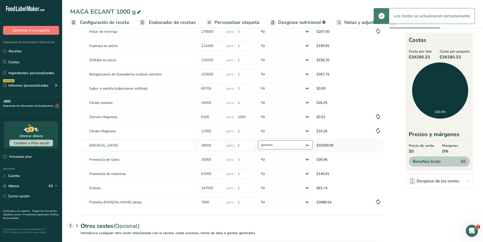
select select "1"
click at [258, 140] on select "gramos kg mg mcg libras onza" at bounding box center [285, 144] width 54 height 9
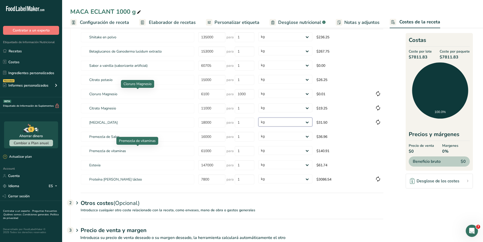
scroll to position [137, 0]
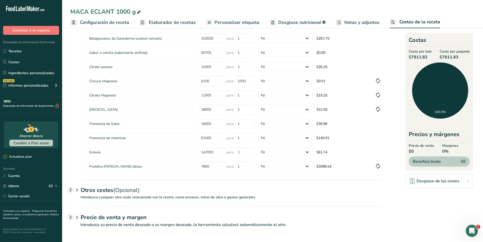
click at [81, 192] on div "Otros costes (Opcional) 2" at bounding box center [232, 186] width 303 height 15
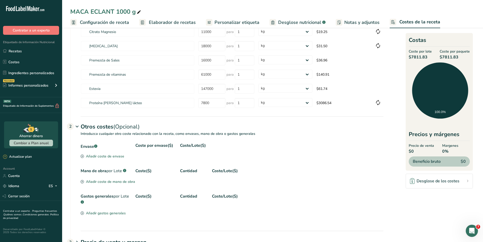
scroll to position [213, 0]
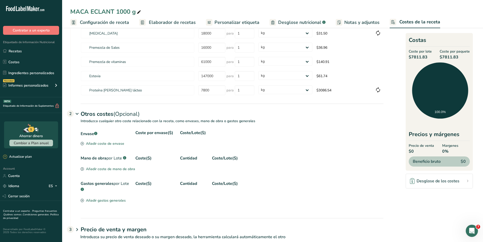
click at [112, 143] on div "Añadir coste de envase" at bounding box center [103, 143] width 44 height 5
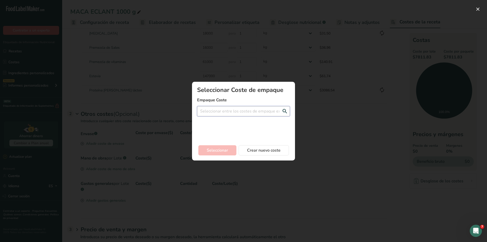
click at [222, 112] on input "Add New Recipe Cost Modal" at bounding box center [243, 111] width 93 height 10
type input "Tarro"
click at [221, 129] on span "Crear un nuevo coste de empaque" at bounding box center [229, 129] width 56 height 5
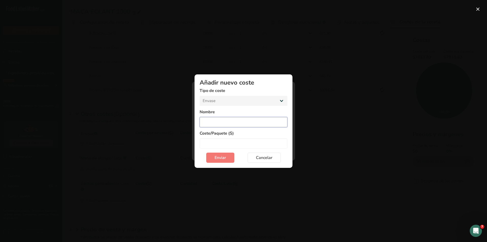
click at [221, 123] on input "Add New Cost Modal" at bounding box center [244, 122] width 88 height 10
type input "Tarro"
click at [229, 142] on input "Add New Cost Modal" at bounding box center [244, 143] width 88 height 10
type input "3"
type input "3200"
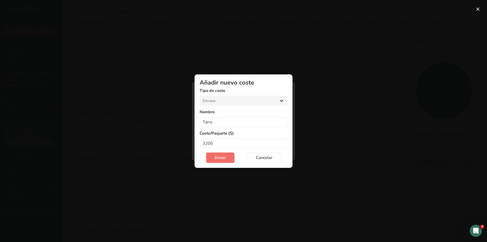
click at [225, 157] on span "Enviar" at bounding box center [219, 157] width 11 height 6
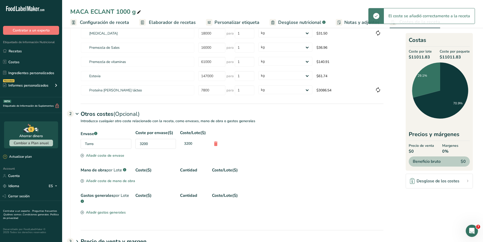
click at [100, 142] on div "Tarro" at bounding box center [106, 144] width 51 height 10
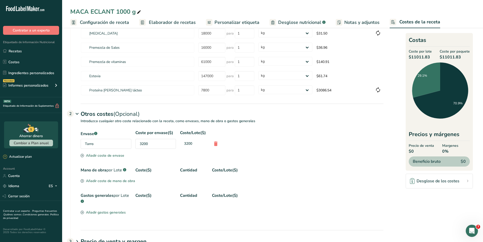
click at [93, 155] on div "Añadir coste de envase" at bounding box center [103, 155] width 44 height 5
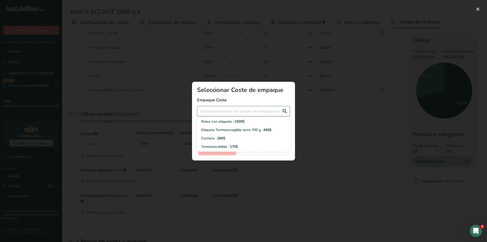
click at [214, 107] on input "Add New Recipe Cost Modal" at bounding box center [243, 111] width 93 height 10
click at [238, 99] on label "Empaque Coste" at bounding box center [243, 100] width 93 height 6
click at [231, 108] on input "Add New Recipe Cost Modal" at bounding box center [243, 111] width 93 height 10
type input "etiqueta tarro 1000"
click at [230, 129] on span "Crear un nuevo coste de empaque" at bounding box center [229, 129] width 56 height 5
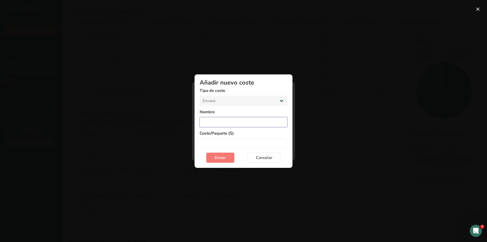
click at [230, 121] on input "Add New Cost Modal" at bounding box center [244, 122] width 88 height 10
type input "Etiqueta tarro 1000 g"
click at [224, 143] on input "Add New Cost Modal" at bounding box center [244, 143] width 88 height 10
type input "1500"
click at [222, 157] on span "Enviar" at bounding box center [219, 157] width 11 height 6
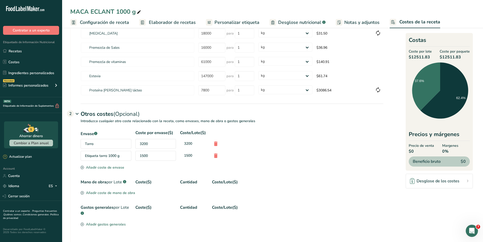
click at [89, 167] on div "Añadir coste de envase" at bounding box center [103, 167] width 44 height 5
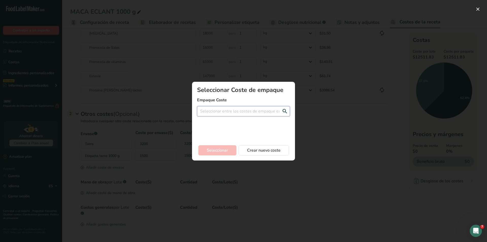
click at [247, 111] on input "Add New Recipe Cost Modal" at bounding box center [243, 111] width 93 height 10
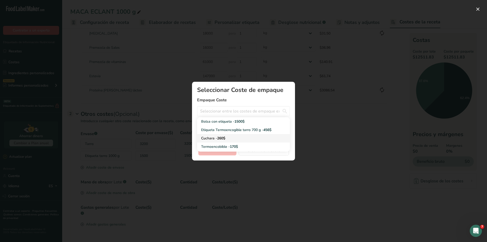
click at [228, 138] on div "Cuchara - 260$" at bounding box center [239, 137] width 77 height 5
type input "Cuchara - 260$"
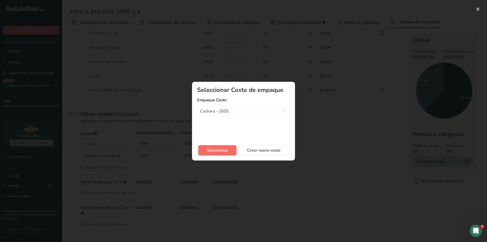
click at [223, 148] on span "Seleccionar" at bounding box center [217, 150] width 21 height 6
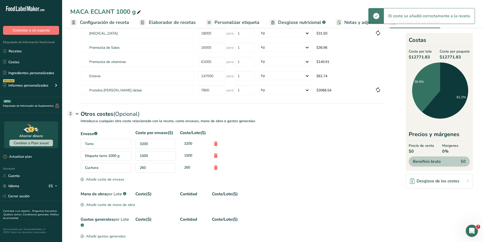
click at [112, 177] on div "Añadir coste de envase" at bounding box center [103, 178] width 44 height 5
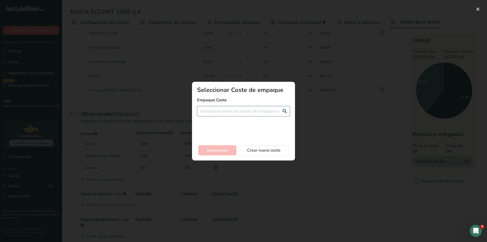
click at [218, 110] on input "Add New Recipe Cost Modal" at bounding box center [243, 111] width 93 height 10
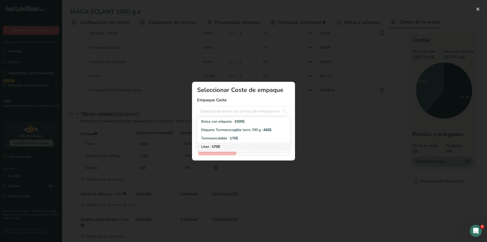
click at [212, 144] on div "Liner - 170$" at bounding box center [239, 146] width 77 height 5
type input "Liner - 170$"
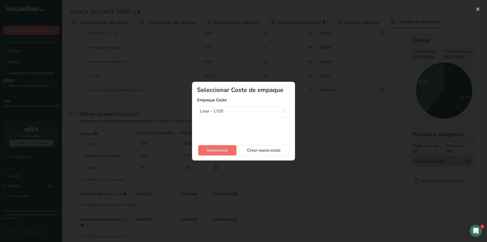
click at [211, 150] on span "Seleccionar" at bounding box center [217, 150] width 21 height 6
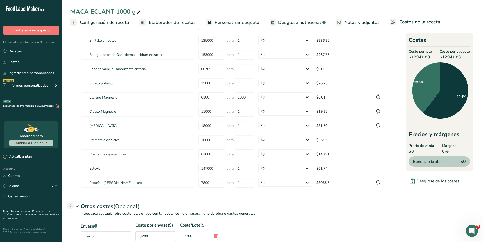
scroll to position [0, 0]
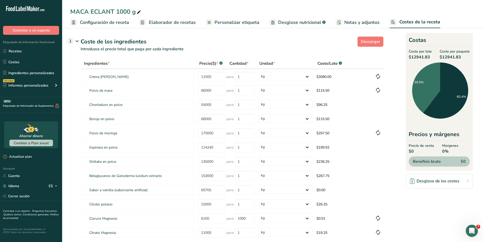
click at [92, 23] on span "Configuración de receta" at bounding box center [104, 22] width 49 height 7
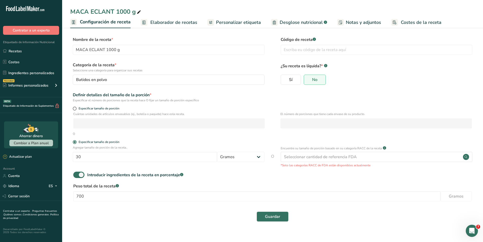
click at [167, 24] on span "Elaborador de recetas" at bounding box center [173, 22] width 47 height 7
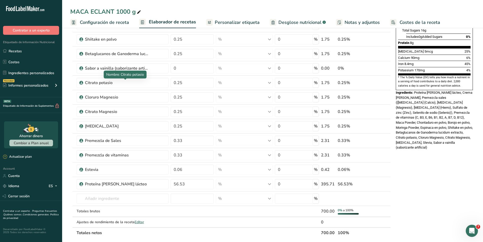
scroll to position [127, 0]
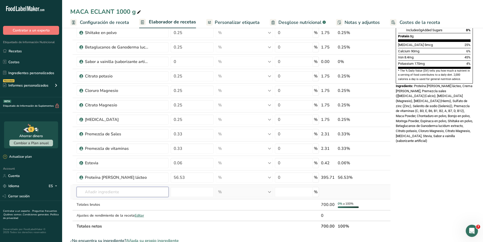
click at [126, 191] on input "text" at bounding box center [123, 192] width 92 height 10
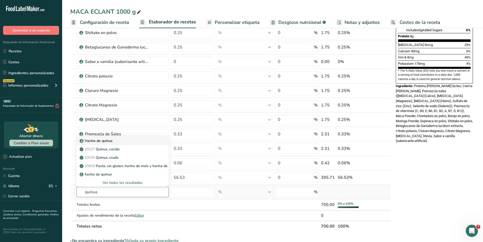
type input "quinua"
click at [102, 141] on p "Harina de quinua" at bounding box center [97, 140] width 32 height 5
type input "Harina de quinua"
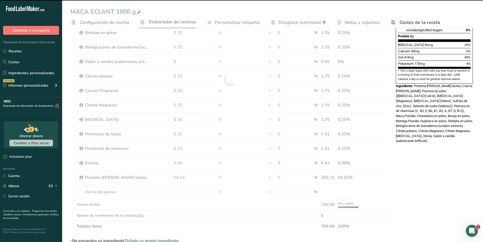
type input "0"
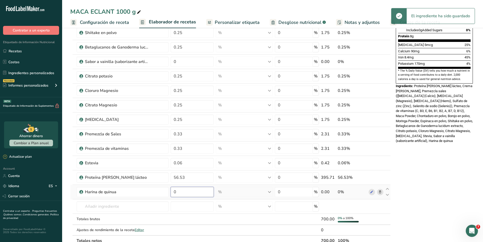
drag, startPoint x: 183, startPoint y: 193, endPoint x: 170, endPoint y: 192, distance: 13.0
click at [170, 192] on td "0" at bounding box center [192, 192] width 45 height 14
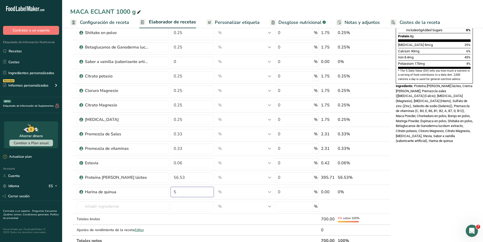
type input "5"
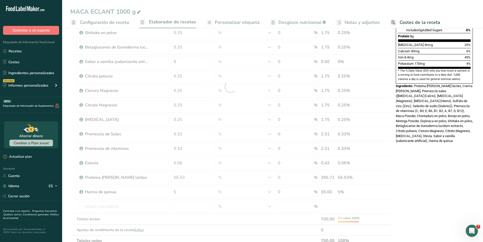
click at [424, 182] on div "Nutrition Facts 23 Servings Per Container Serving Size 30g Amount Per Serving C…" at bounding box center [434, 160] width 81 height 504
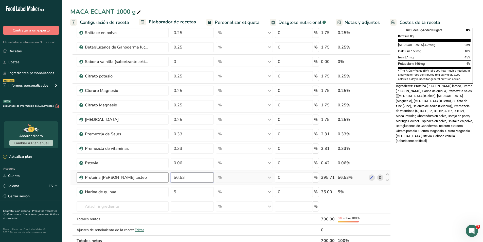
drag, startPoint x: 187, startPoint y: 179, endPoint x: 156, endPoint y: 177, distance: 31.2
click at [156, 177] on tr "Proteína [PERSON_NAME] lácteo 56.53 % Unidades de peso g kg mg Ver más Unidades…" at bounding box center [230, 177] width 320 height 14
type input "51"
type input "51.53"
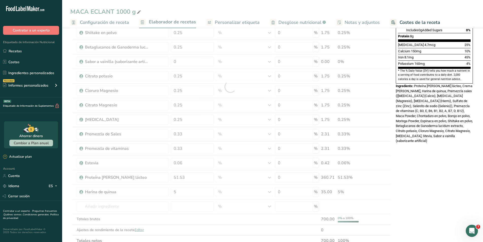
click at [463, 171] on div "Nutrition Facts 25 Servings Per Container Serving Size 30g Amount Per Serving C…" at bounding box center [434, 160] width 81 height 504
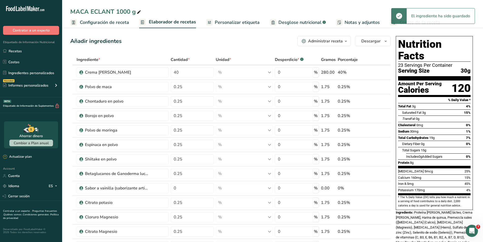
scroll to position [0, 0]
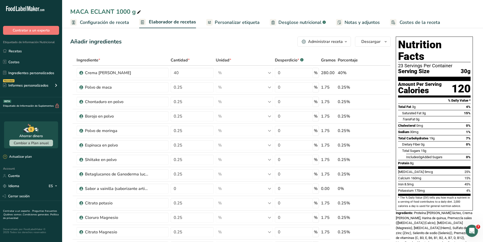
click at [417, 23] on span "Costes de la receta" at bounding box center [420, 22] width 41 height 7
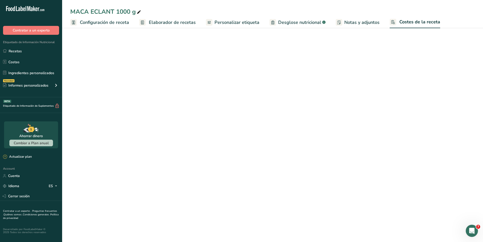
select select "1"
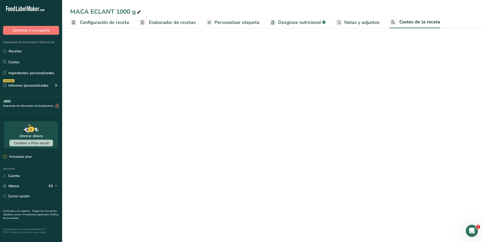
select select "1"
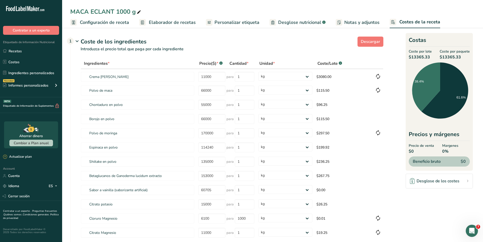
click at [169, 23] on span "Elaborador de recetas" at bounding box center [172, 22] width 47 height 7
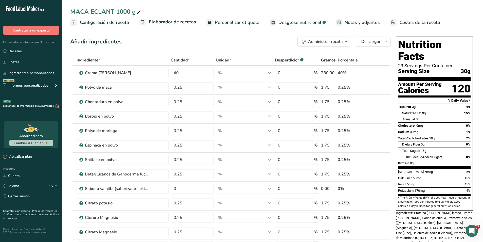
click at [340, 45] on button "Administrar receta" at bounding box center [323, 42] width 53 height 10
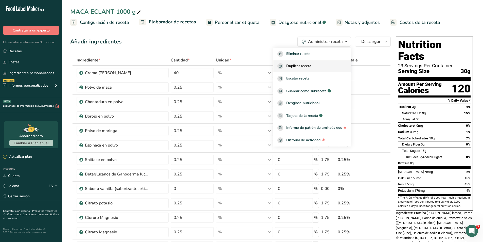
click at [321, 64] on div "Duplicar receta" at bounding box center [311, 66] width 69 height 6
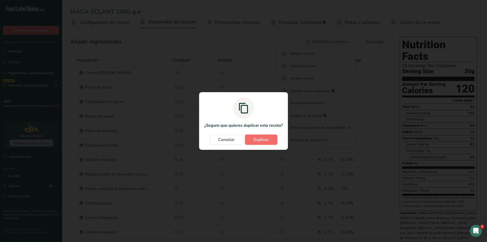
click at [262, 139] on span "Duplicar" at bounding box center [260, 139] width 15 height 6
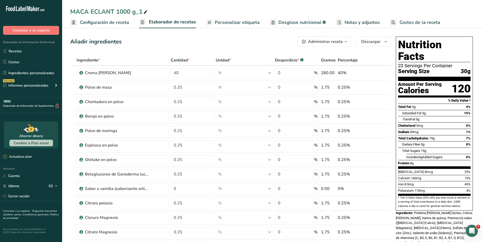
click at [146, 10] on icon at bounding box center [145, 12] width 5 height 7
click at [88, 10] on input "MACA ECLANT 1000 g" at bounding box center [272, 11] width 405 height 9
click at [90, 13] on div "MACA ECLANT 1000 g" at bounding box center [106, 11] width 72 height 9
click at [91, 11] on input "MACA ECLANT 1000 g" at bounding box center [272, 11] width 405 height 9
click at [381, 88] on icon at bounding box center [380, 87] width 4 height 5
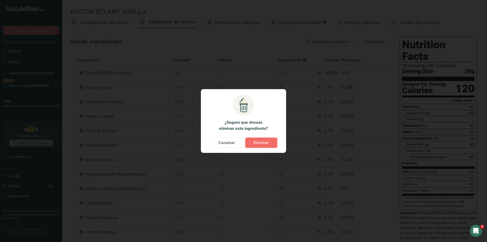
click at [255, 145] on span "Eliminar" at bounding box center [261, 142] width 15 height 6
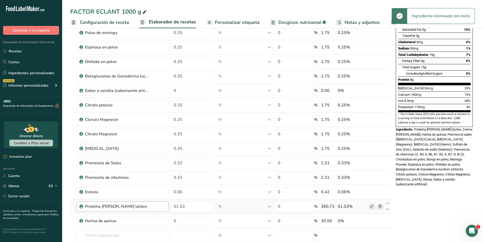
scroll to position [101, 0]
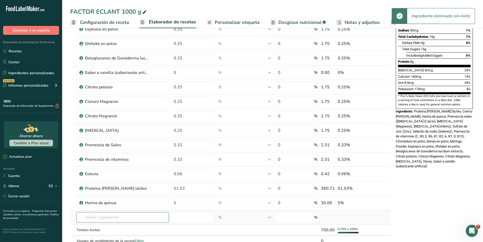
click at [116, 217] on input "text" at bounding box center [123, 217] width 92 height 10
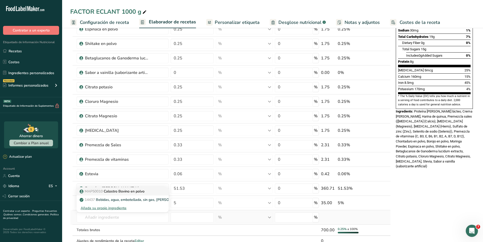
click at [117, 193] on p "MAP50010 Calostro Bovino en polvo" at bounding box center [113, 190] width 64 height 5
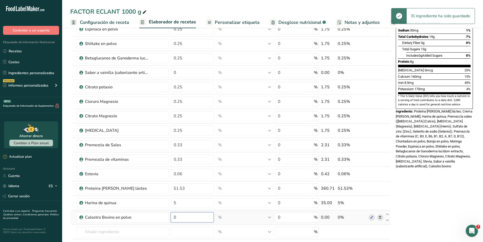
click at [181, 216] on input "0" at bounding box center [192, 217] width 43 height 10
click at [482, 189] on section "Añadir ingredientes Administrar receta Eliminar receta Duplicar receta Escalar …" at bounding box center [272, 185] width 421 height 520
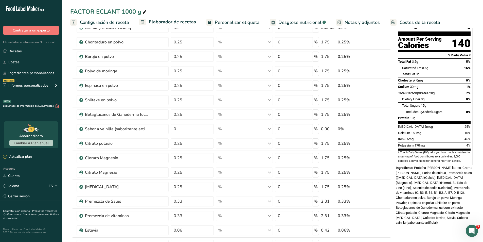
scroll to position [0, 0]
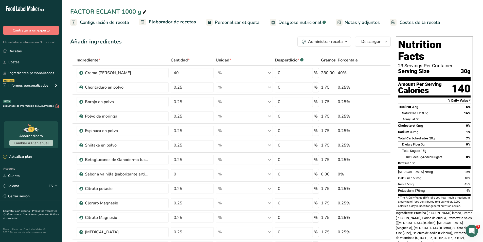
click at [406, 20] on span "Costes de la receta" at bounding box center [420, 22] width 41 height 7
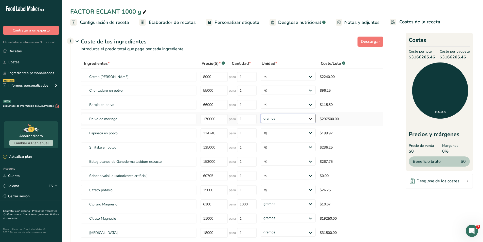
click at [303, 117] on select "gramos kg mg mcg libras onza" at bounding box center [288, 118] width 55 height 9
click at [261, 114] on select "gramos kg mg mcg libras onza" at bounding box center [288, 118] width 55 height 9
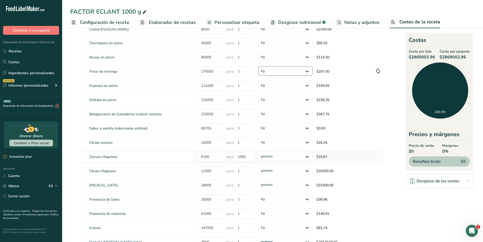
scroll to position [51, 0]
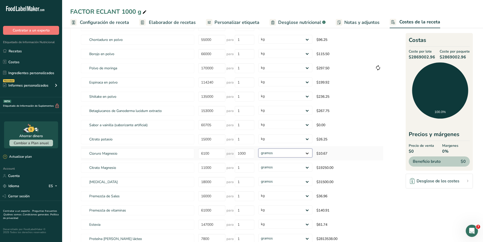
click at [303, 152] on select "gramos kg mg mcg libras onza" at bounding box center [285, 152] width 54 height 9
click at [258, 148] on select "gramos kg mg mcg libras onza" at bounding box center [285, 152] width 54 height 9
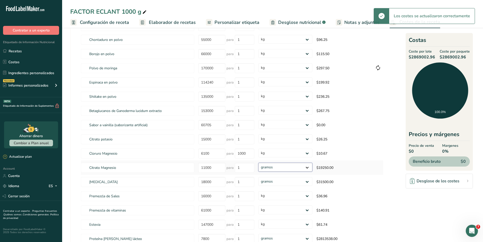
click at [294, 170] on select "gramos kg mg mcg libras onza" at bounding box center [285, 167] width 54 height 9
click at [258, 163] on select "gramos kg mg mcg libras onza" at bounding box center [285, 167] width 54 height 9
click at [301, 184] on select "gramos kg mg mcg libras onza" at bounding box center [285, 181] width 54 height 9
click at [258, 177] on select "gramos kg mg mcg libras onza" at bounding box center [285, 181] width 54 height 9
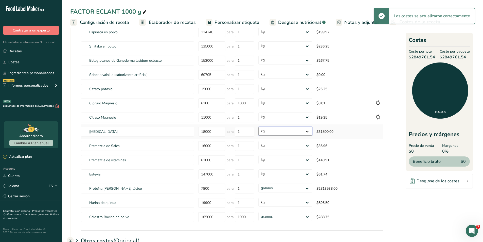
scroll to position [101, 0]
click at [290, 191] on select "gramos kg mg mcg libras onza" at bounding box center [285, 187] width 54 height 9
click at [258, 183] on select "gramos kg mg mcg libras onza" at bounding box center [285, 187] width 54 height 9
click at [288, 218] on select "gramos kg mg mcg libras onza" at bounding box center [285, 215] width 54 height 9
click at [258, 211] on select "gramos kg mg mcg libras onza" at bounding box center [285, 215] width 54 height 9
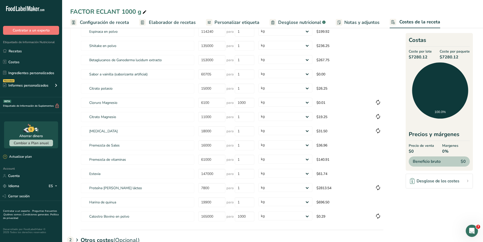
click at [400, 198] on section "Descargar Coste de los ingredientes 1 Introduzca el precio total que paga por c…" at bounding box center [272, 108] width 405 height 350
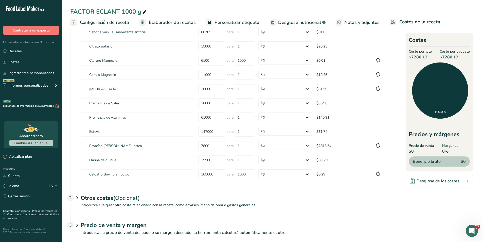
scroll to position [151, 0]
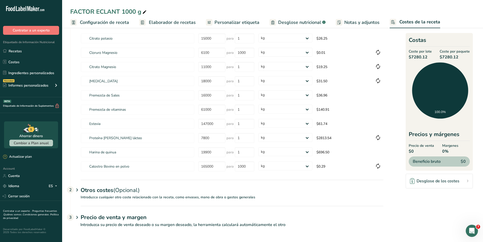
click at [77, 190] on icon at bounding box center [77, 189] width 6 height 9
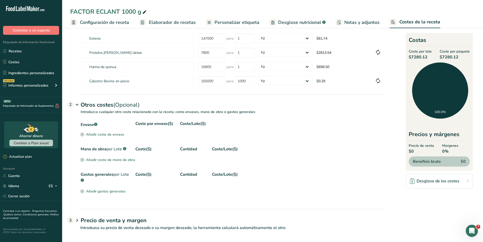
scroll to position [240, 0]
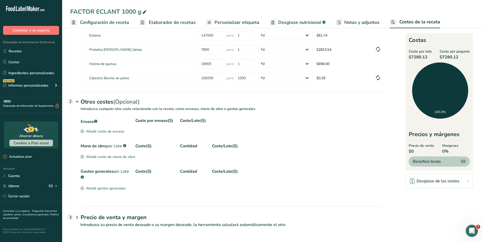
click at [114, 132] on div "Añadir coste de envase" at bounding box center [103, 131] width 44 height 5
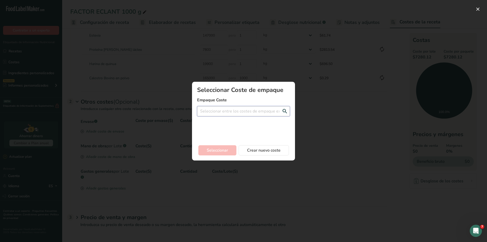
click at [205, 111] on input "Add New Recipe Cost Modal" at bounding box center [243, 111] width 93 height 10
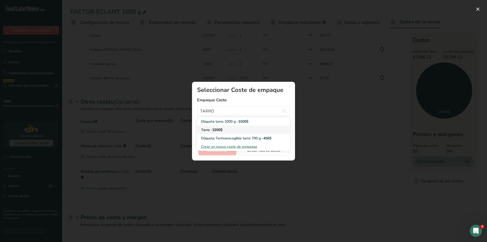
click at [212, 129] on div "Tarro - 3200$" at bounding box center [239, 129] width 77 height 5
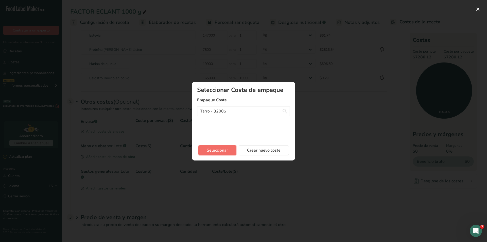
click at [216, 149] on span "Seleccionar" at bounding box center [217, 150] width 21 height 6
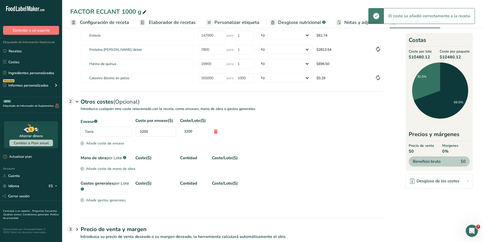
click at [105, 143] on div "Añadir coste de envase" at bounding box center [103, 142] width 44 height 5
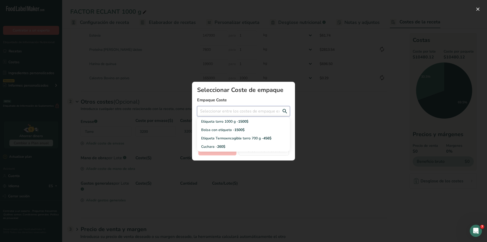
click at [210, 111] on input "Add New Recipe Cost Modal" at bounding box center [243, 111] width 93 height 10
click at [210, 119] on div "Etiqueta tarro 1000 g - 1500$" at bounding box center [239, 121] width 77 height 5
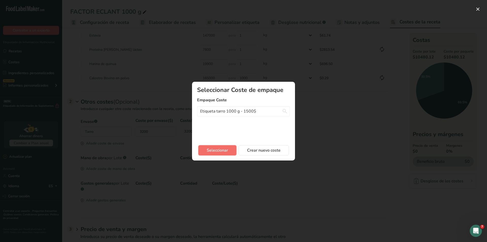
click at [208, 151] on span "Seleccionar" at bounding box center [217, 150] width 21 height 6
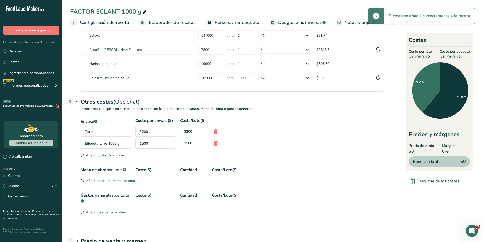
click at [104, 153] on div "Añadir coste de envase" at bounding box center [103, 154] width 44 height 5
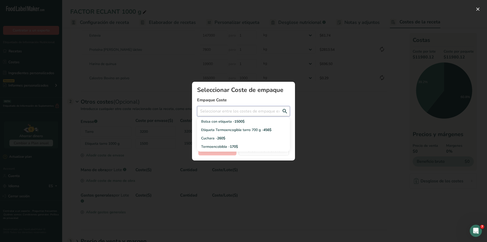
click at [229, 112] on input "Add New Recipe Cost Modal" at bounding box center [243, 111] width 93 height 10
click at [224, 119] on div "Liner - 170$" at bounding box center [239, 121] width 77 height 5
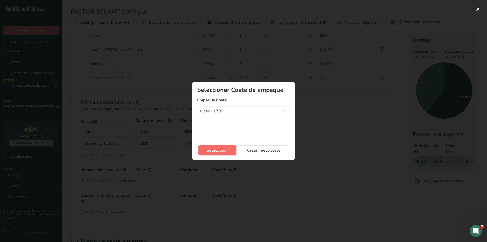
click at [218, 145] on button "Seleccionar" at bounding box center [217, 150] width 38 height 10
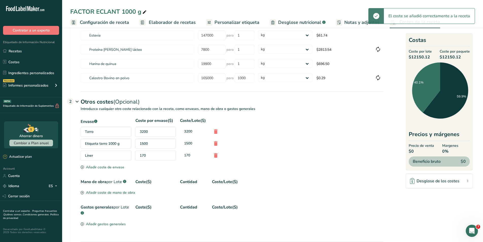
click at [112, 156] on div "Liner" at bounding box center [106, 155] width 51 height 10
click at [111, 165] on div "Añadir coste de envase" at bounding box center [103, 166] width 44 height 5
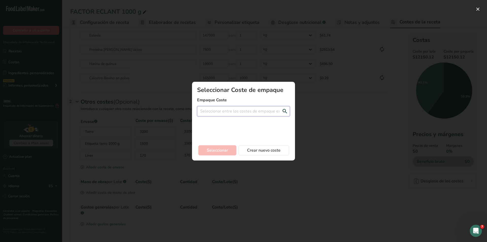
click at [212, 113] on input "Add New Recipe Cost Modal" at bounding box center [243, 111] width 93 height 10
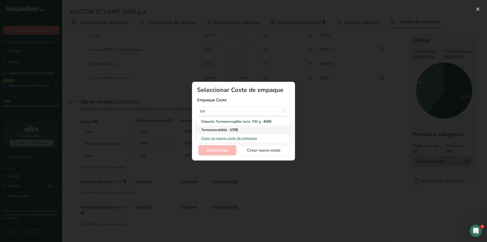
click at [212, 128] on div "Termoencobible - 170$" at bounding box center [239, 129] width 77 height 5
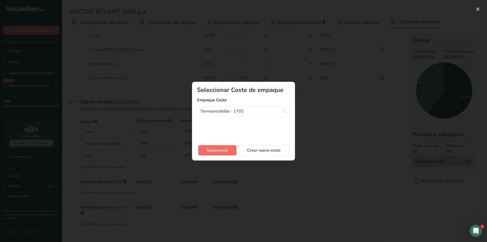
click at [215, 146] on button "Seleccionar" at bounding box center [217, 150] width 38 height 10
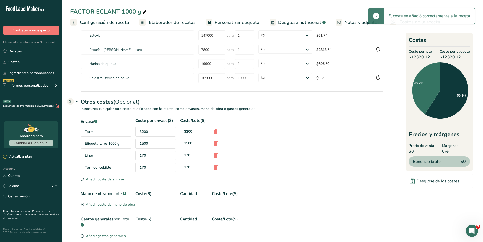
click at [113, 176] on div "Envase .a-a{fill:#347362;}.b-a{fill:#fff;} Coste por envase($) Coste/Lote($) [G…" at bounding box center [232, 146] width 303 height 59
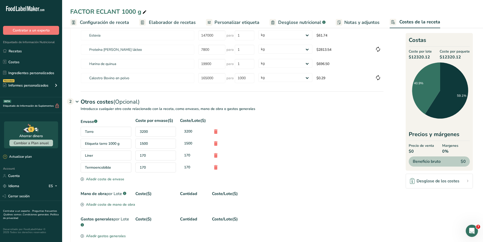
click at [114, 178] on div "Añadir coste de envase" at bounding box center [103, 178] width 44 height 5
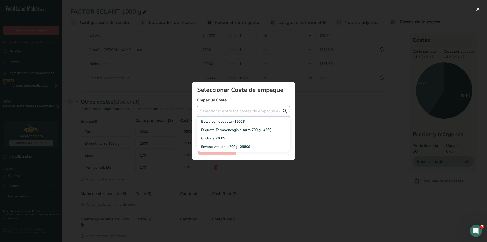
click at [213, 113] on input "Add New Recipe Cost Modal" at bounding box center [243, 111] width 93 height 10
click at [214, 121] on div "Cuchara - 260$" at bounding box center [239, 121] width 77 height 5
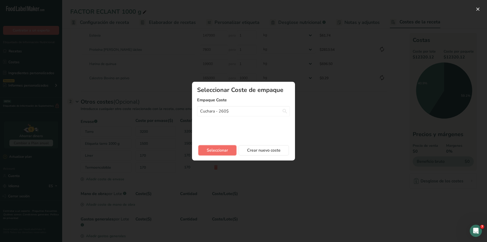
click at [214, 150] on span "Seleccionar" at bounding box center [217, 150] width 21 height 6
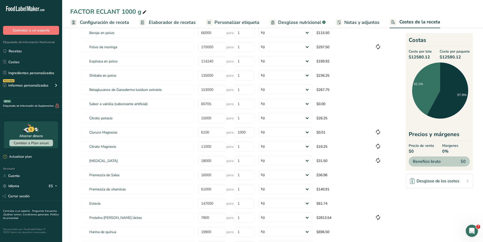
scroll to position [62, 0]
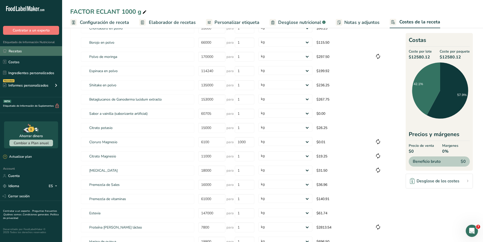
click at [14, 53] on link "Recetas" at bounding box center [31, 51] width 62 height 10
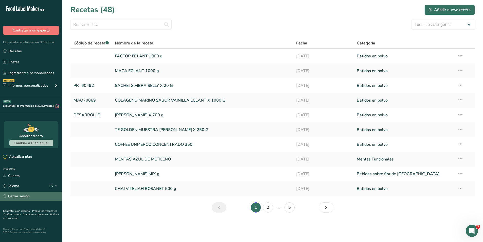
click at [17, 197] on link "Cerrar sesión" at bounding box center [31, 195] width 62 height 9
